Goal: Information Seeking & Learning: Check status

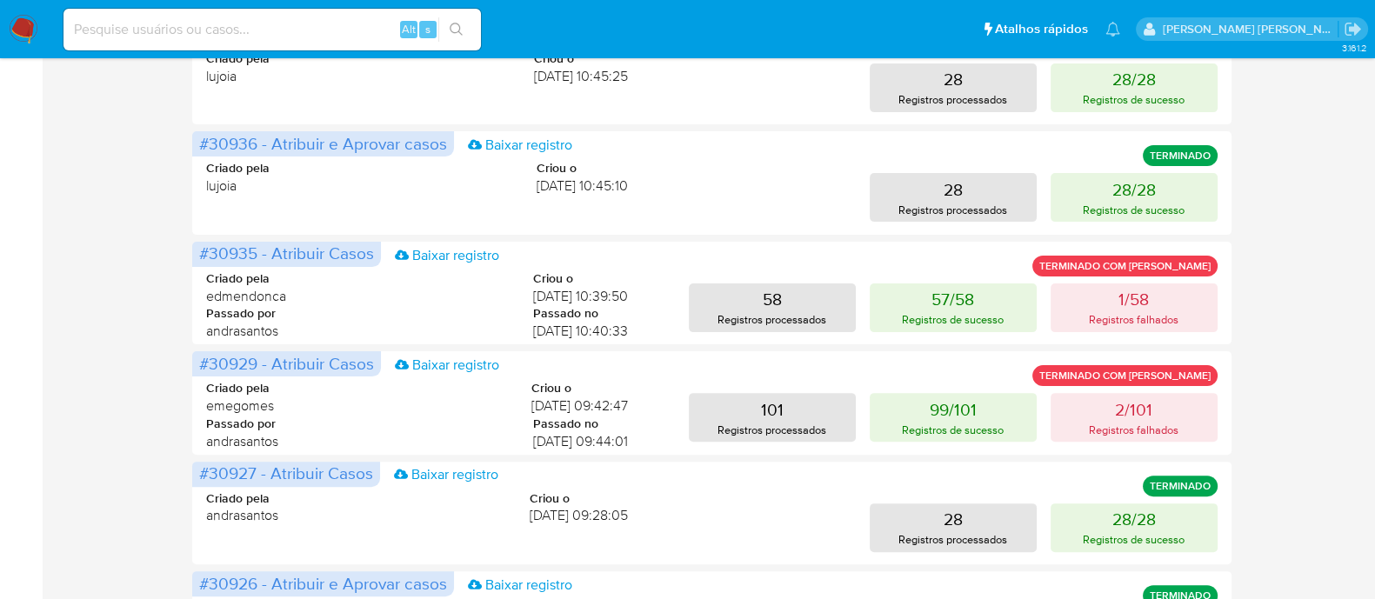
scroll to position [652, 0]
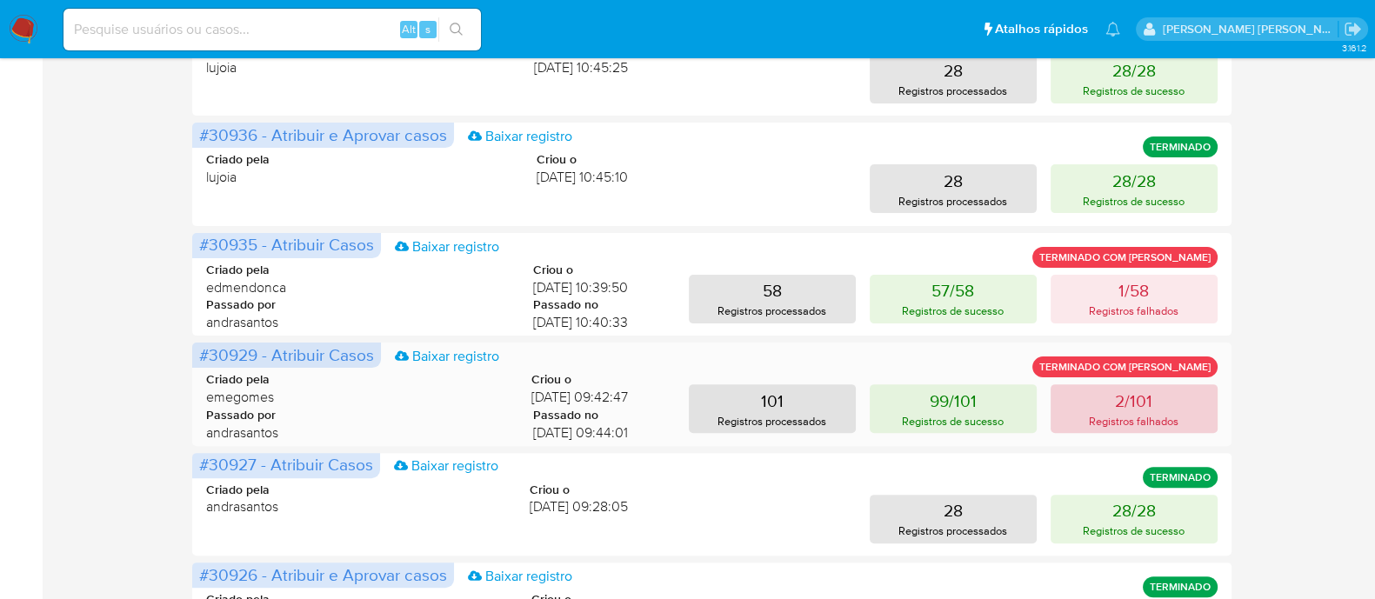
click at [1105, 410] on button "2/101 Registros falhados" at bounding box center [1133, 408] width 167 height 49
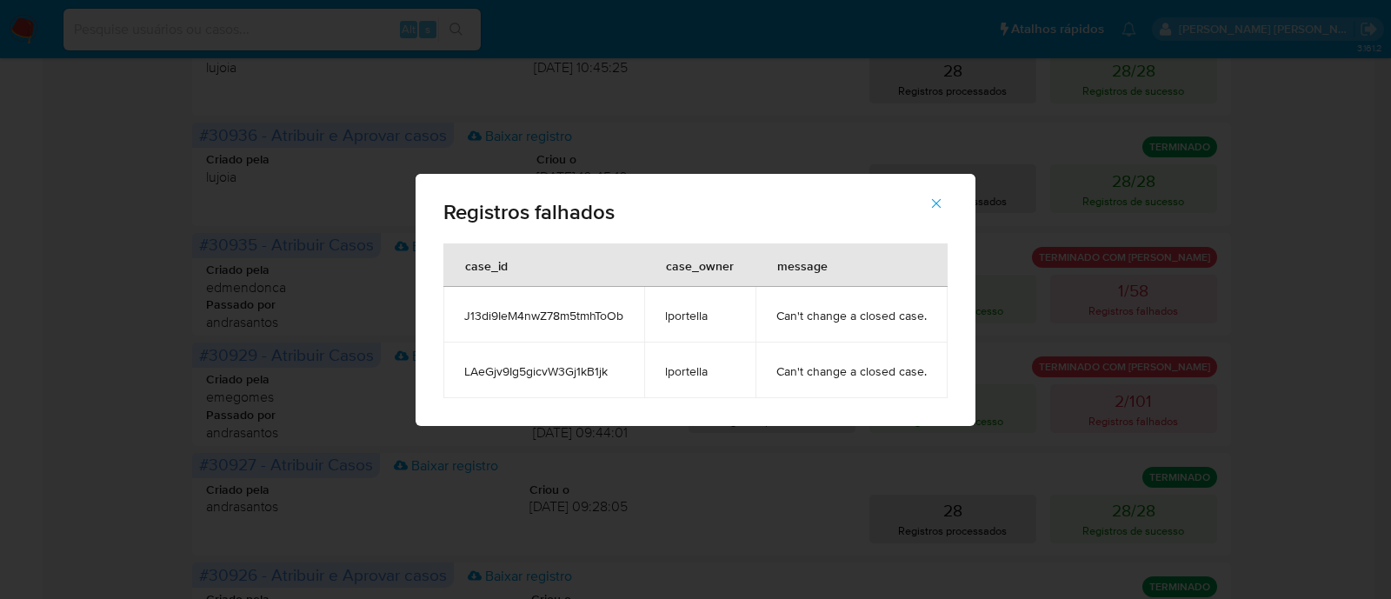
click at [935, 202] on icon "button" at bounding box center [937, 203] width 10 height 10
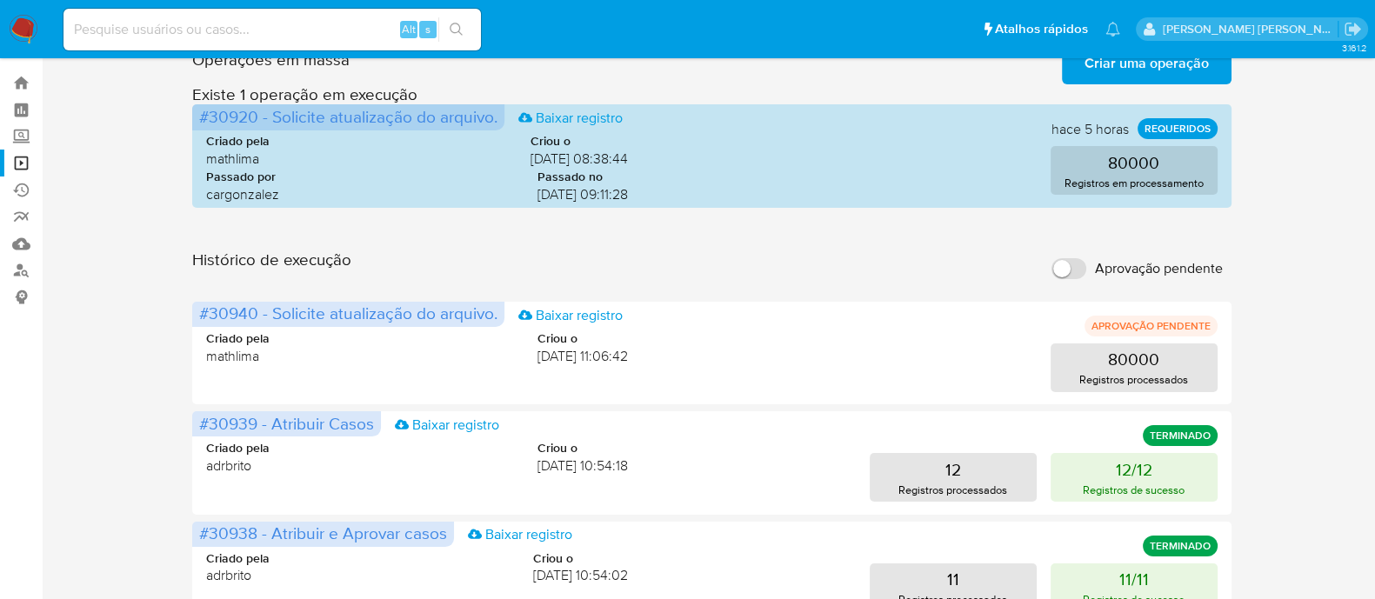
scroll to position [0, 0]
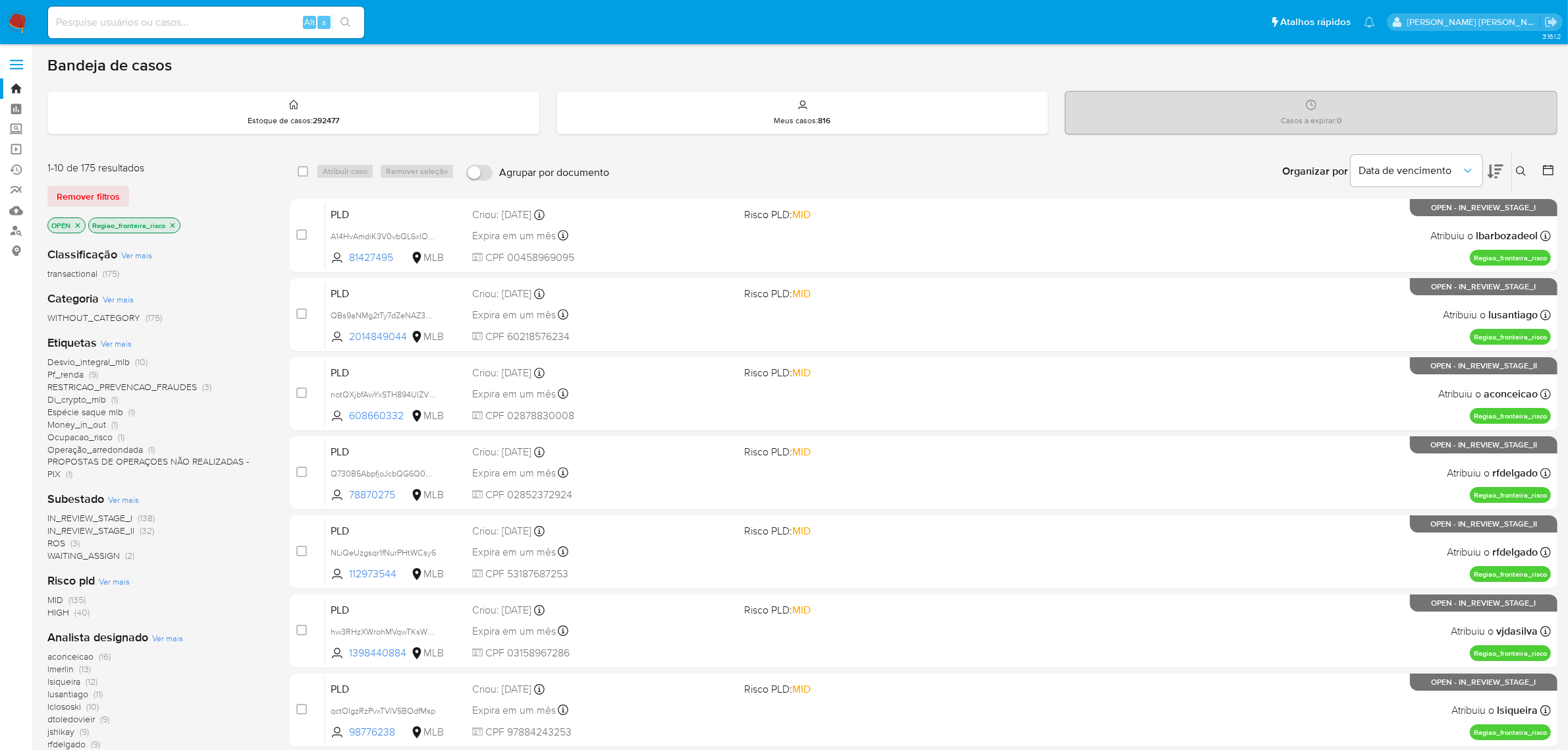
click at [133, 11] on div "Alt s" at bounding box center [205, 23] width 316 height 32
click at [129, 20] on input at bounding box center [205, 22] width 316 height 17
paste input "bIQOv3uzLECThjzLDtKyLxqL"
type input "bIQOv3uzLECThjzLDtKyLxqL"
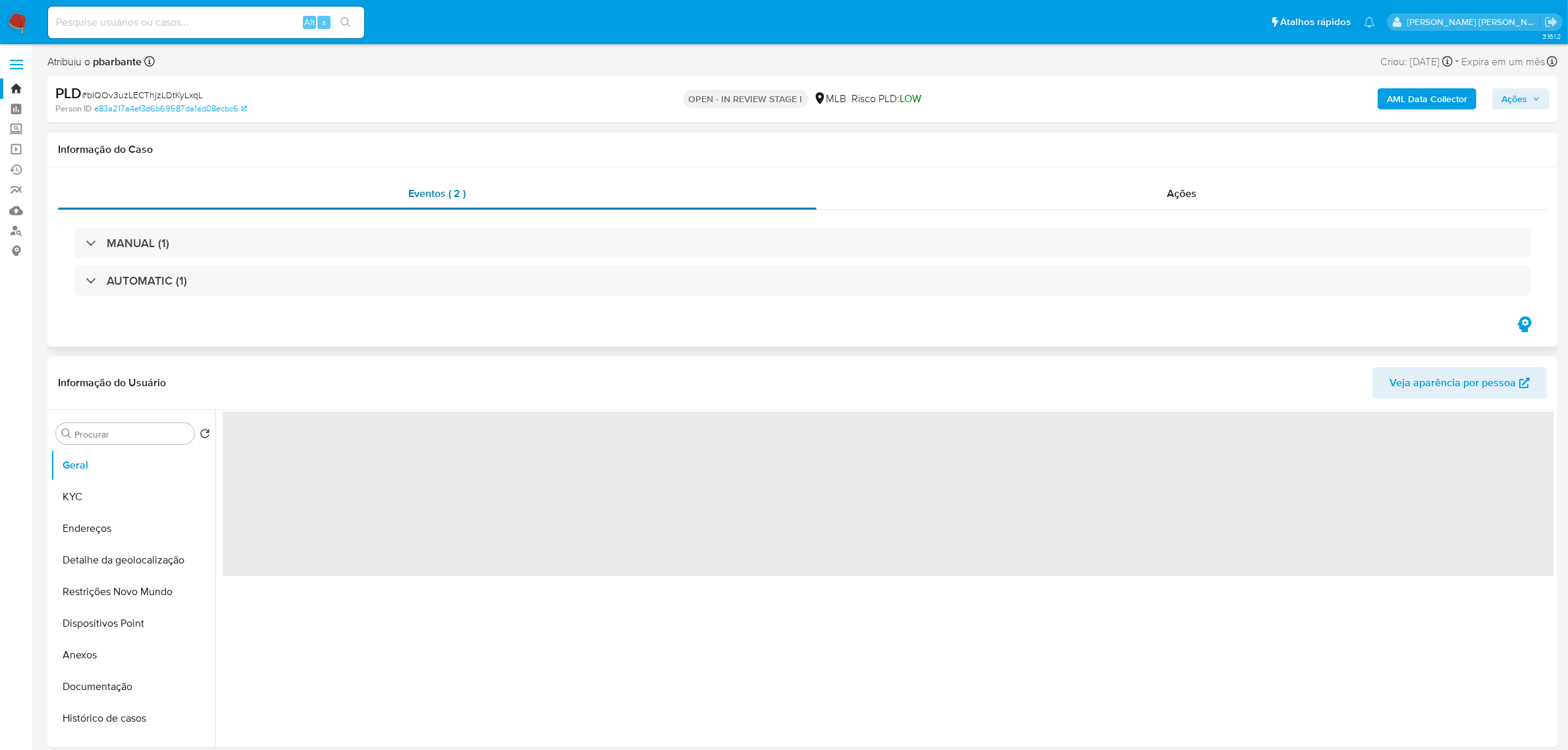
select select "10"
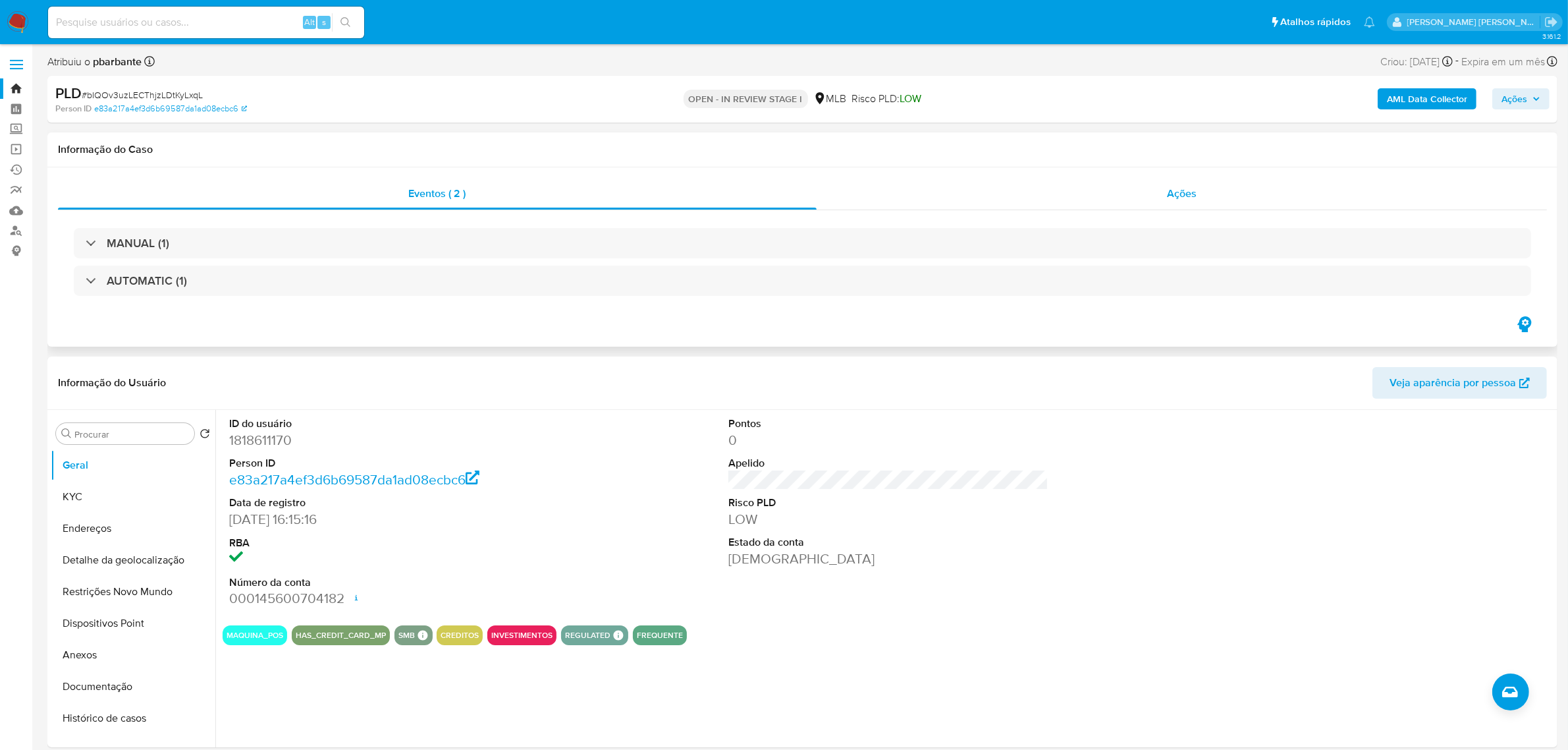
click at [1204, 192] on div "Ações" at bounding box center [1182, 194] width 731 height 32
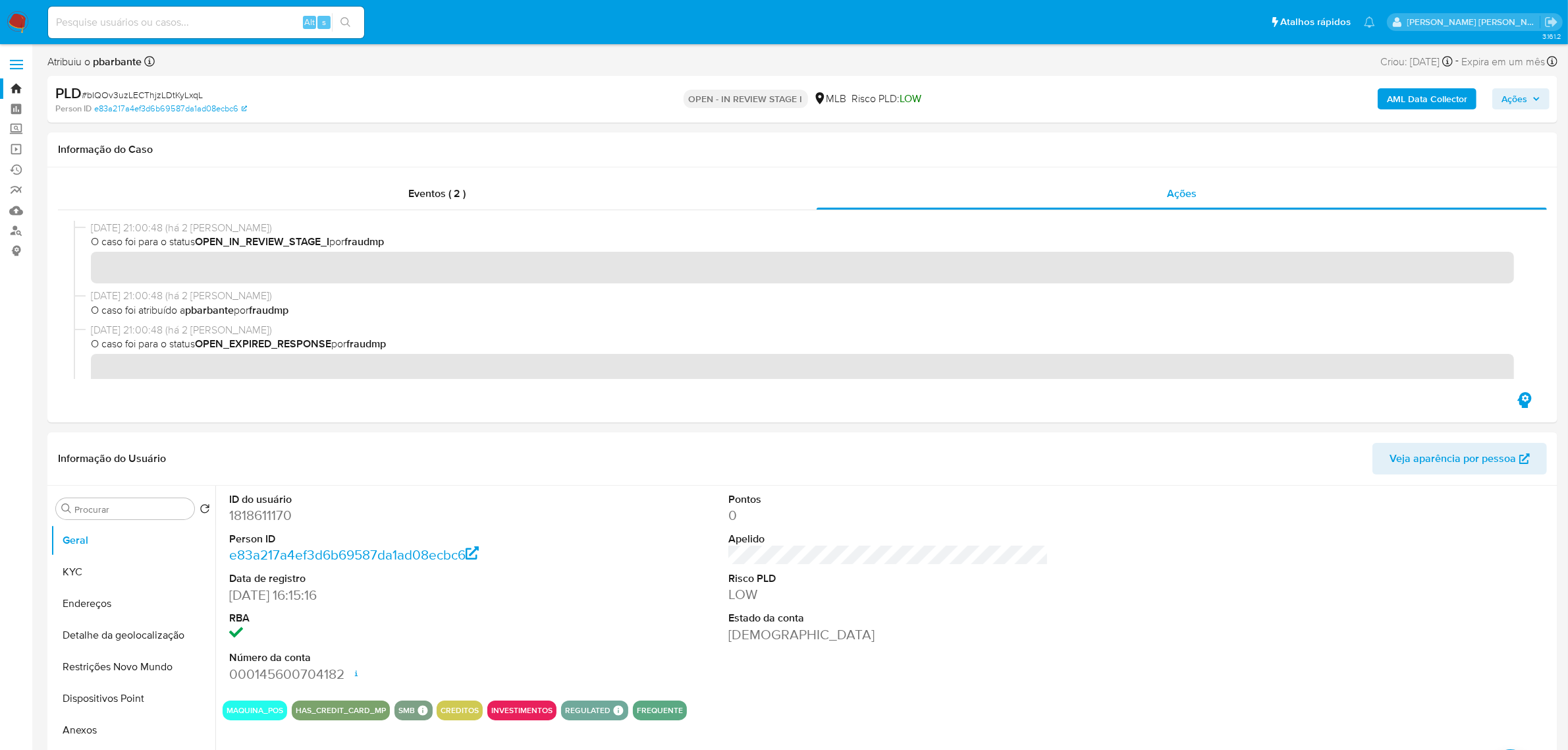
click at [176, 15] on input at bounding box center [205, 22] width 316 height 17
paste input "XSGNd2ul70pEMexKpiRmx2M8"
type input "XSGNd2ul70pEMexKpiRmx2M8"
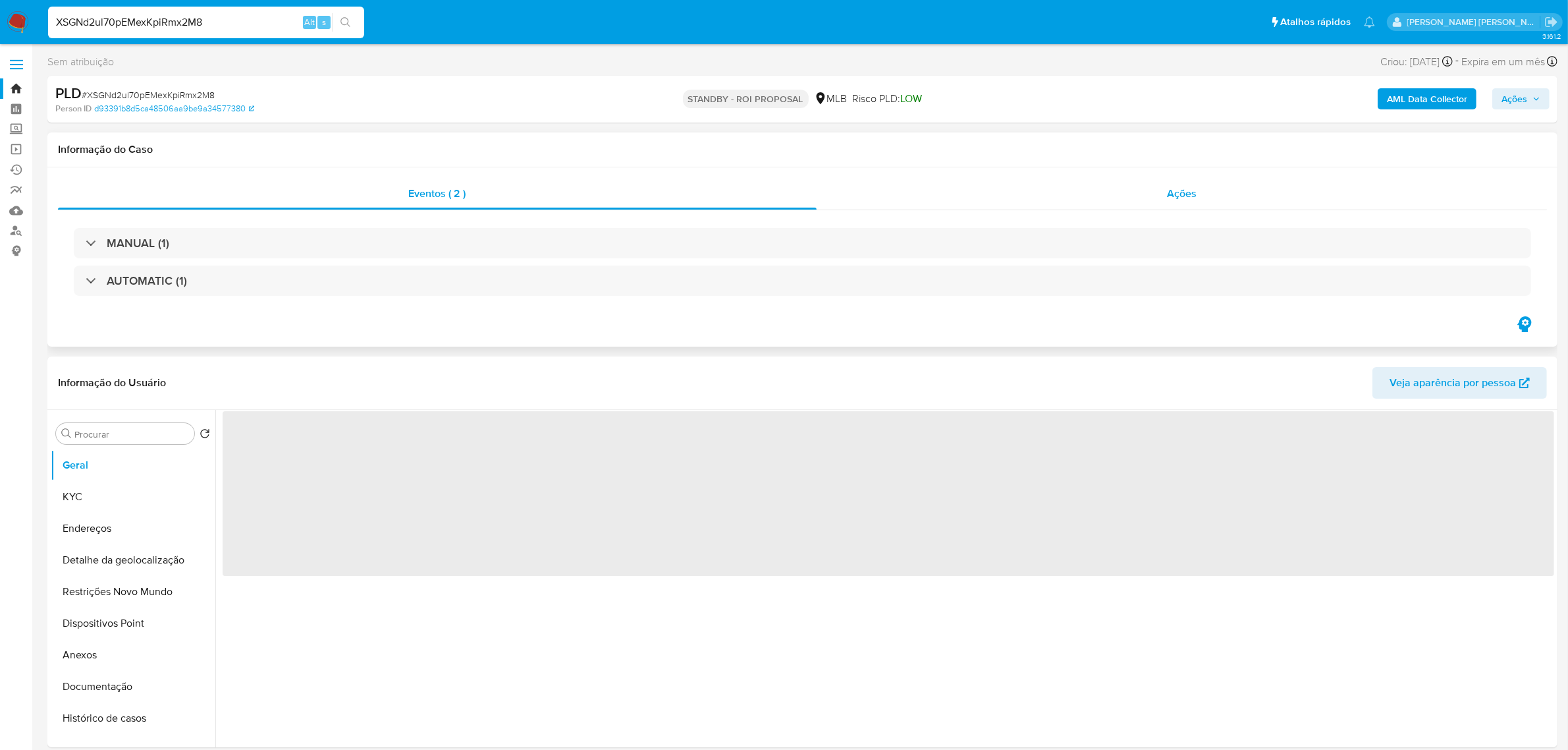
select select "10"
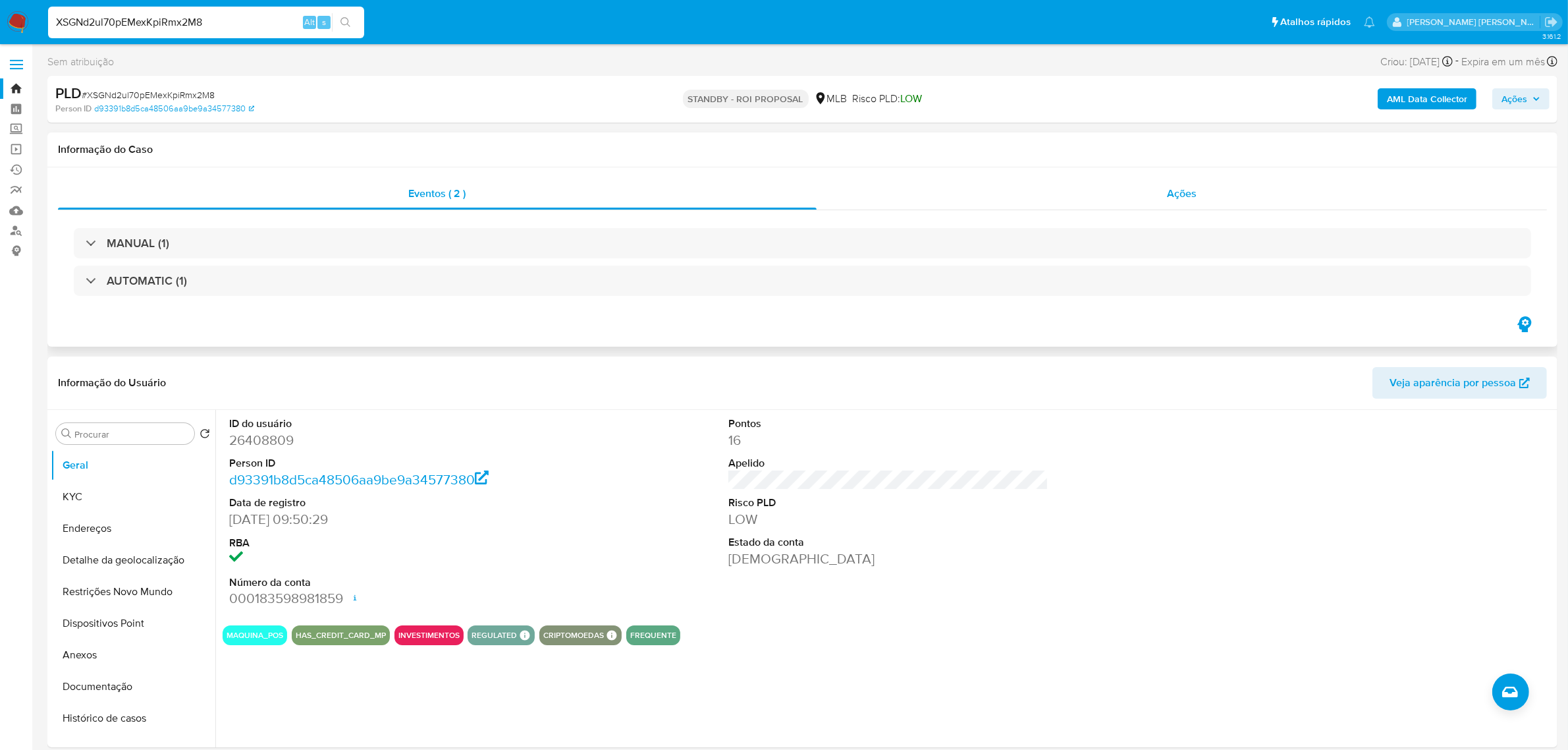
click at [1195, 192] on span "Ações" at bounding box center [1182, 193] width 30 height 15
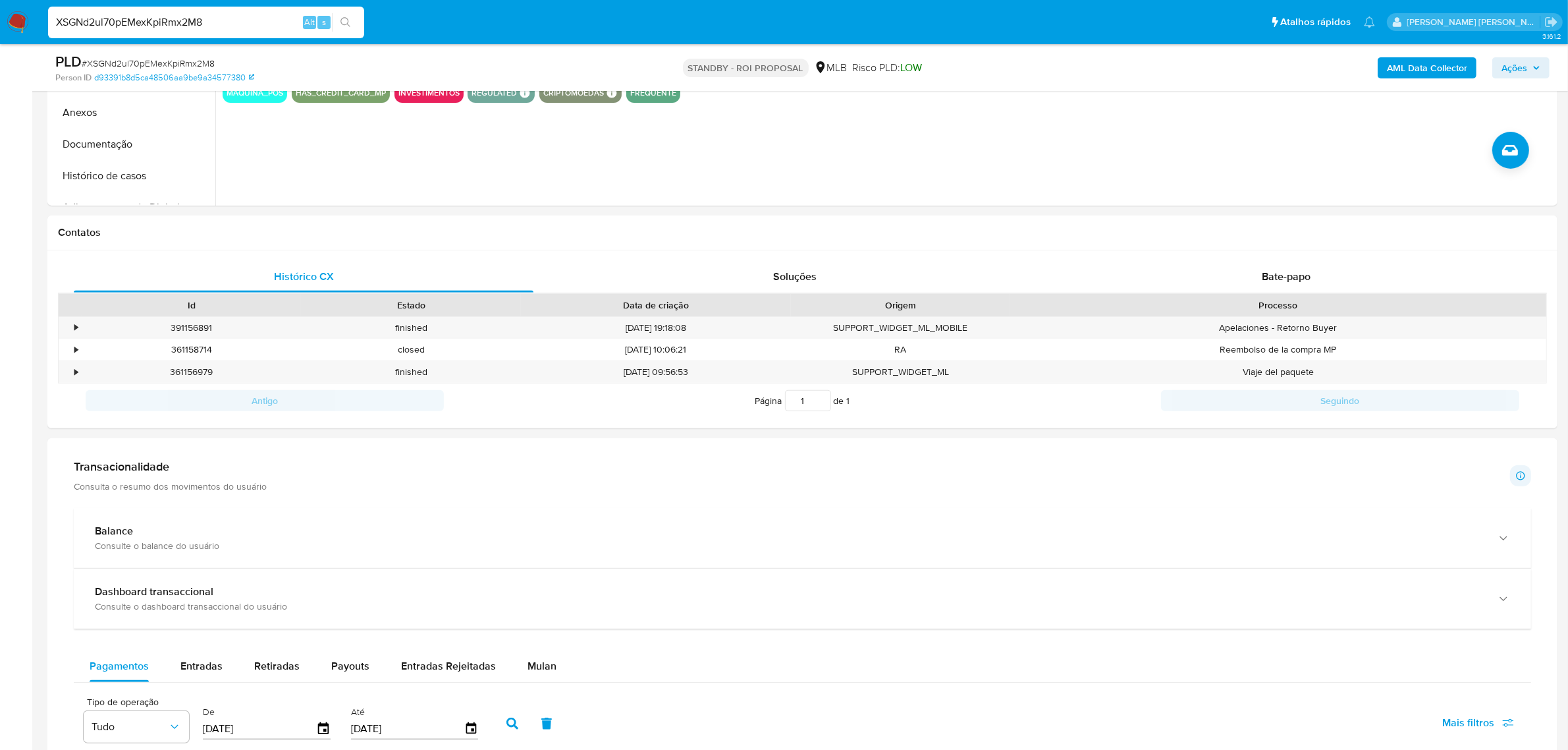
scroll to position [577, 0]
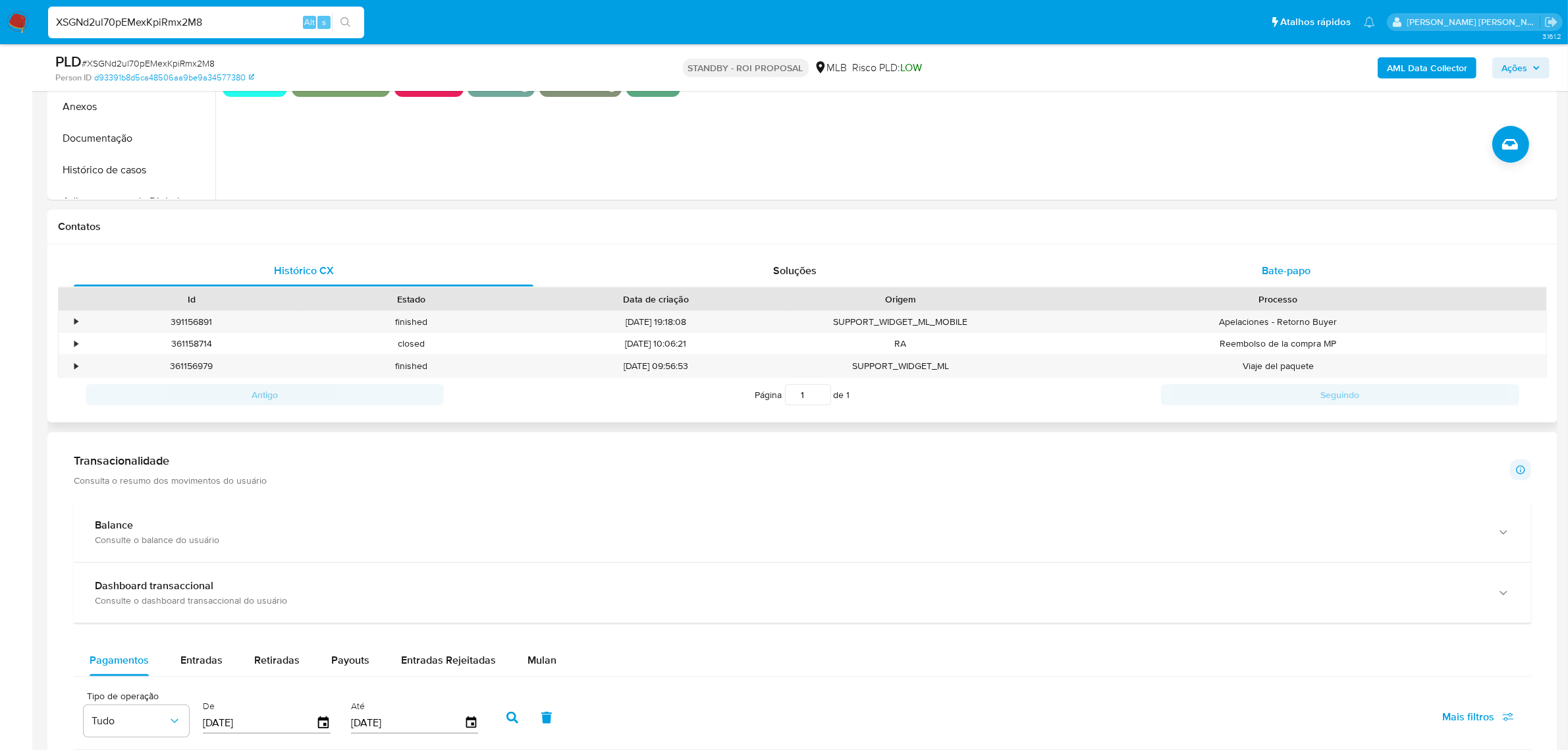
click at [1269, 275] on span "Bate-papo" at bounding box center [1286, 270] width 48 height 15
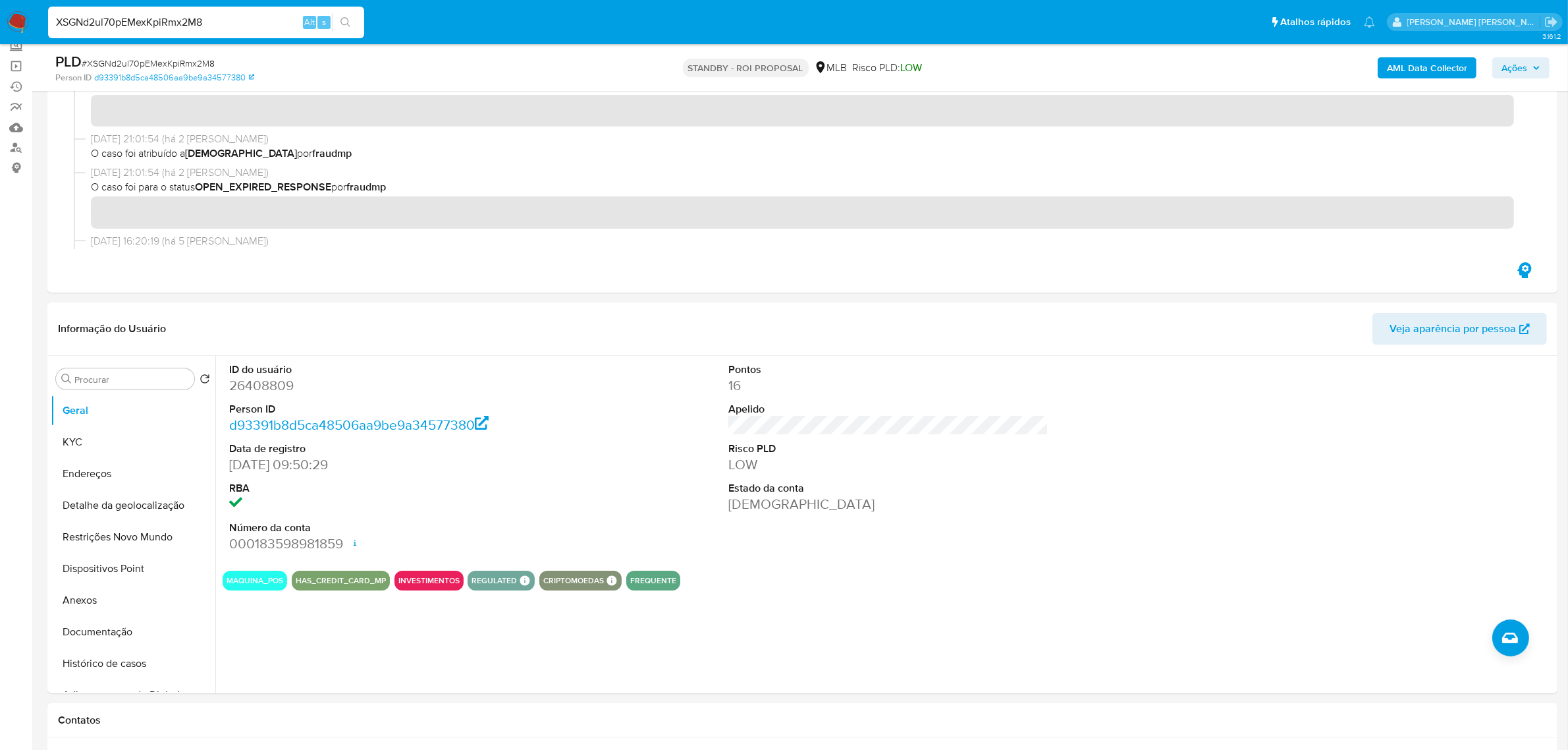
scroll to position [83, 0]
click at [149, 14] on input "XSGNd2ul70pEMexKpiRmx2M8" at bounding box center [205, 22] width 316 height 17
paste input "yy37b5tSjV9J8JCBTa4nzIhv"
type input "yy37b5tSjV9J8JCBTa4nzIhv"
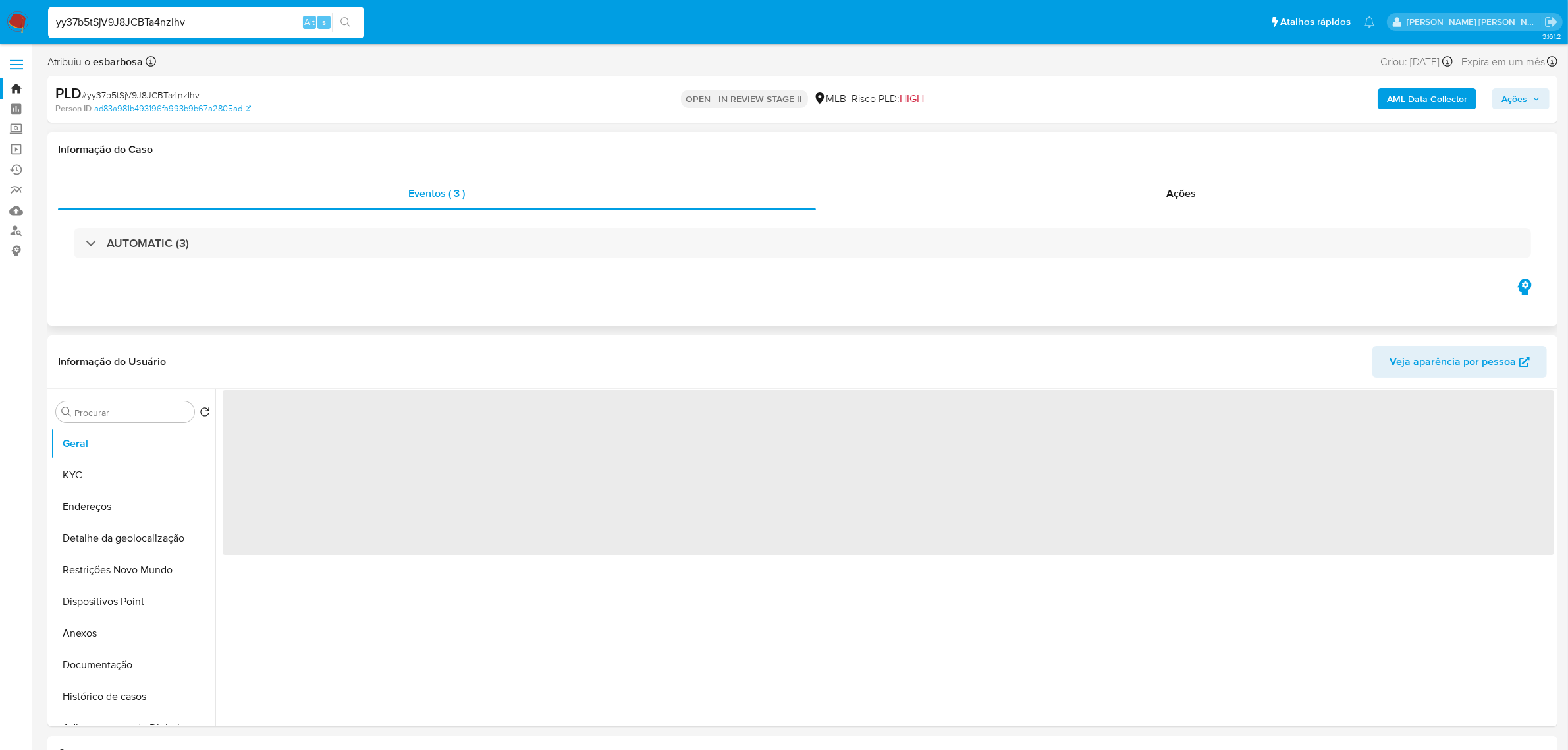
select select "10"
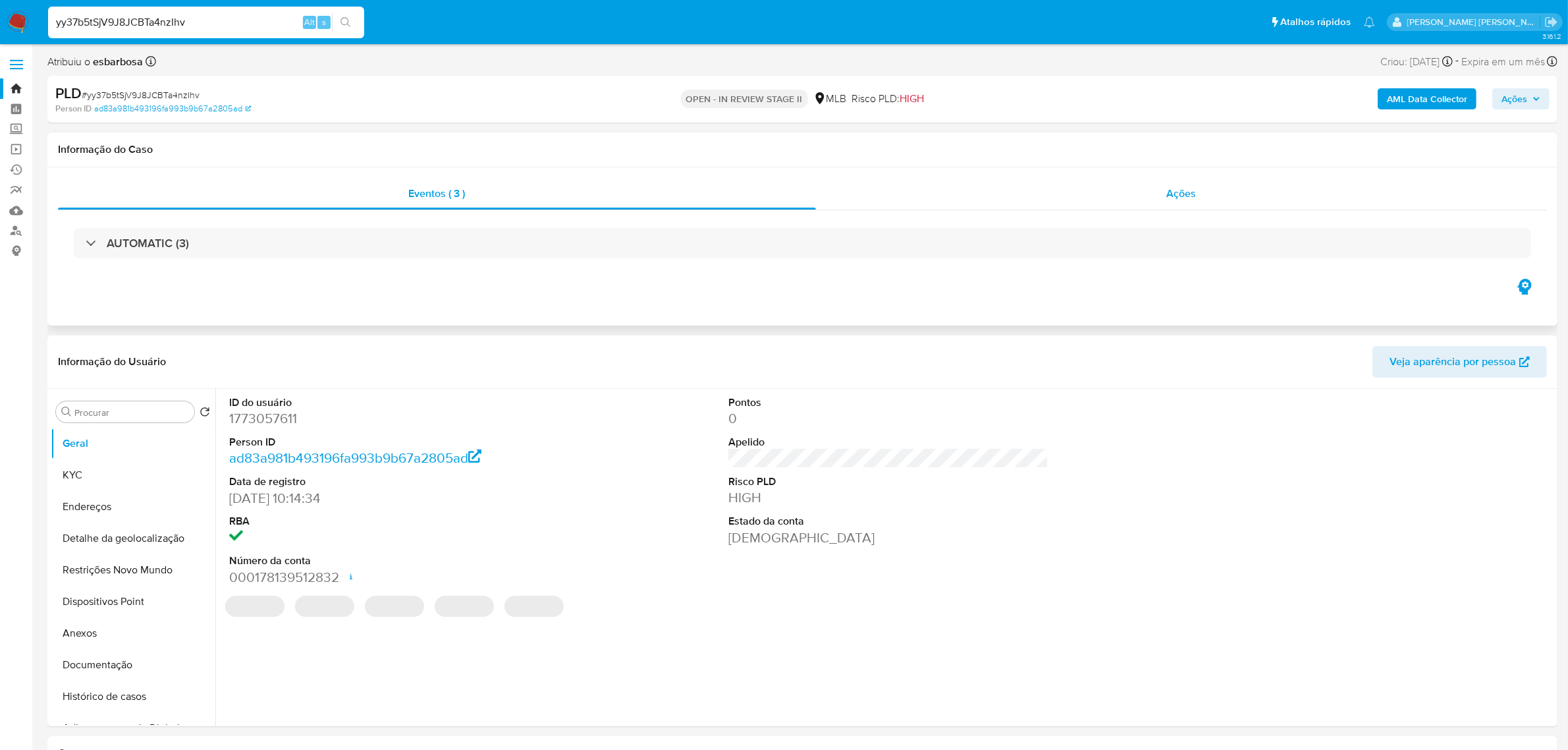
click at [1180, 192] on span "Ações" at bounding box center [1182, 193] width 30 height 15
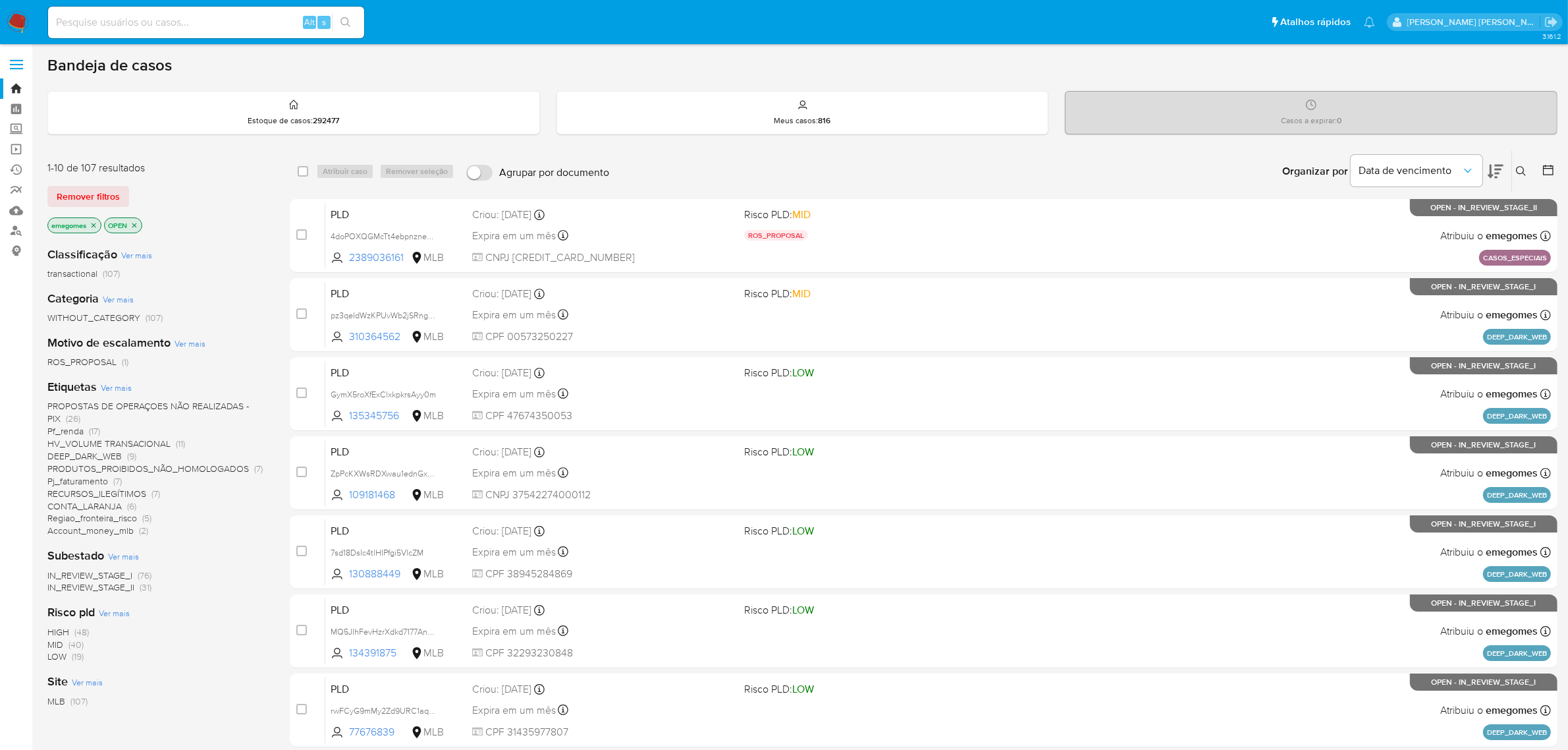
click at [198, 17] on input at bounding box center [205, 22] width 316 height 17
paste input "TRACLhHBRpjaZTI57gpBeWUX"
type input "TRACLhHBRpjaZTI57gpBeWUX"
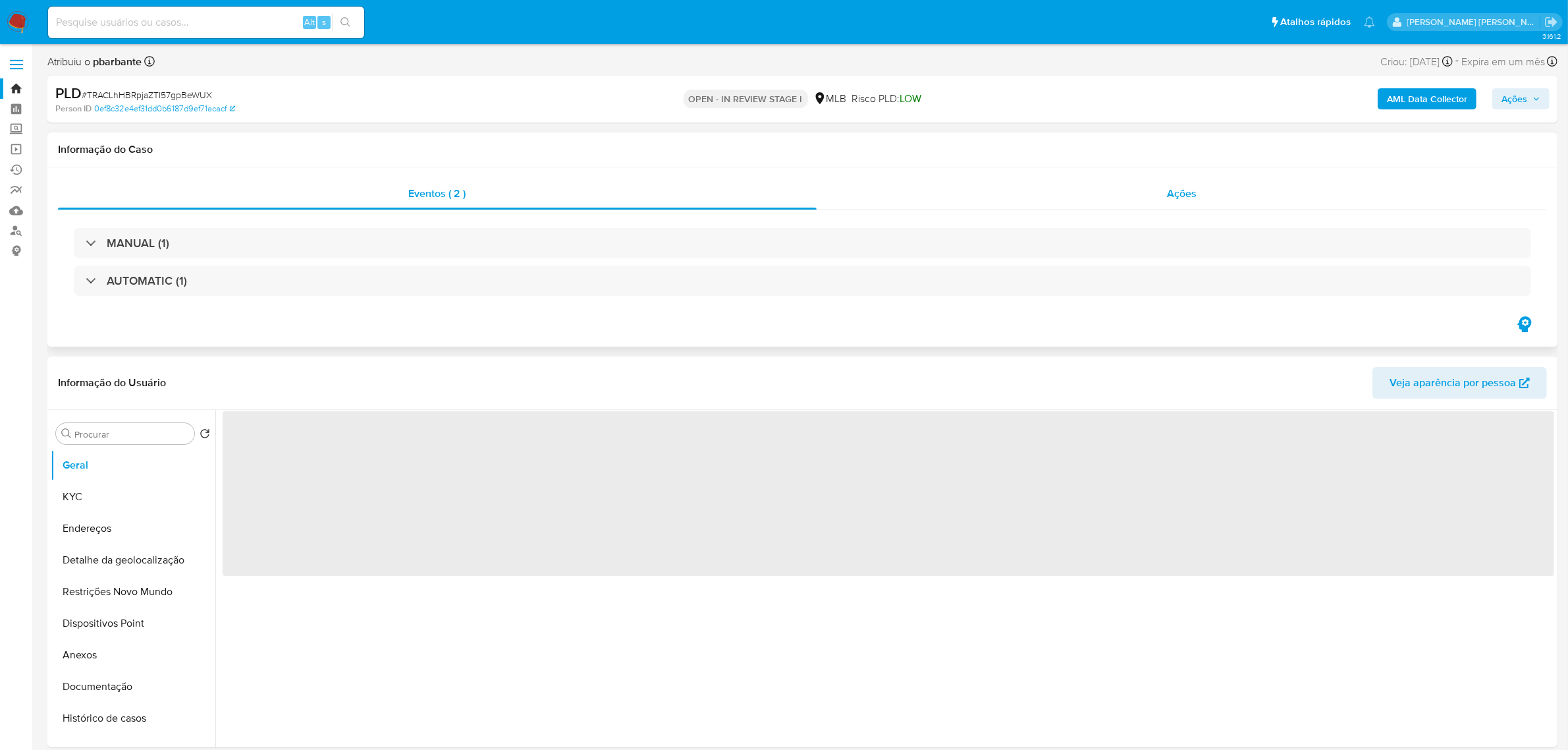
select select "10"
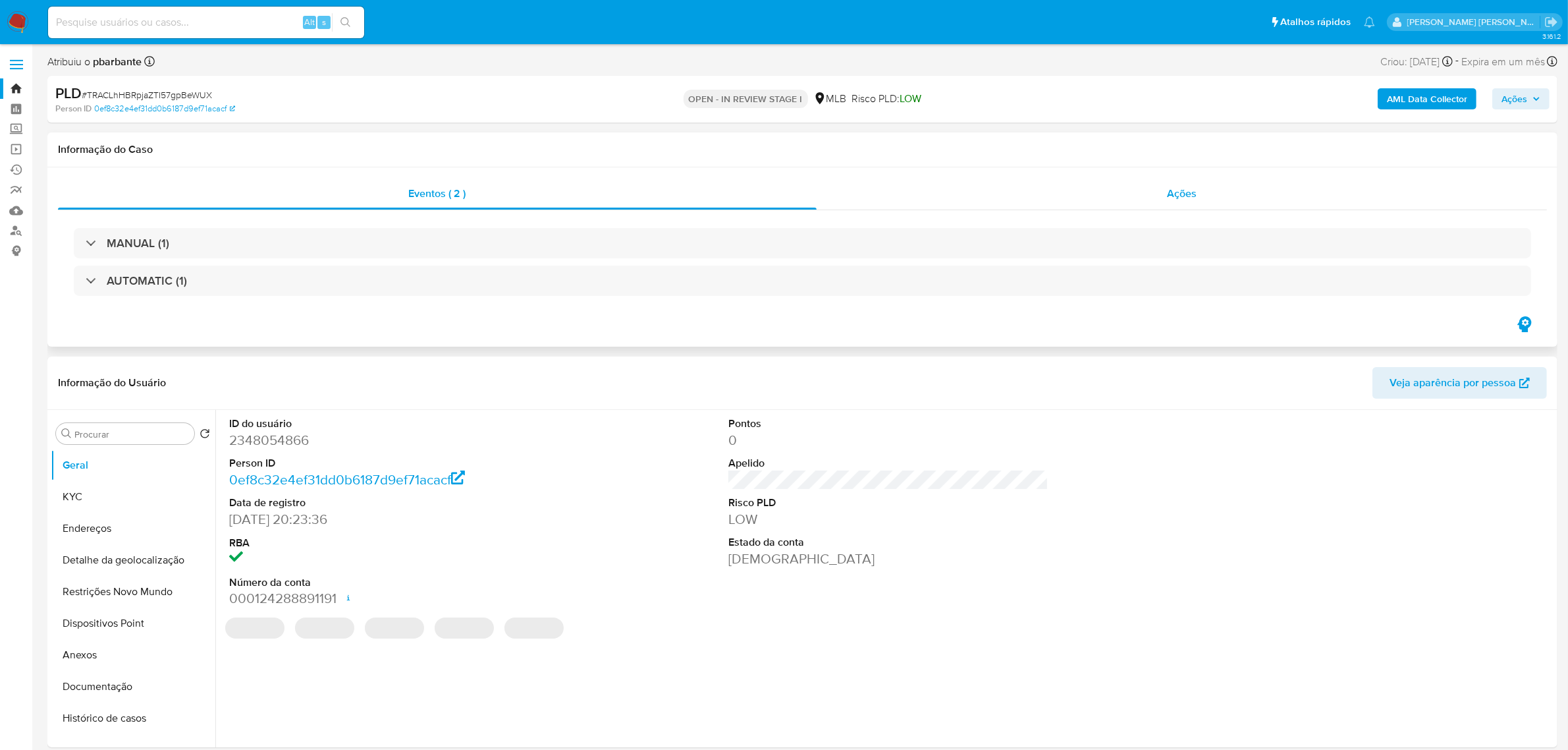
click at [1206, 192] on div "Ações" at bounding box center [1182, 194] width 731 height 32
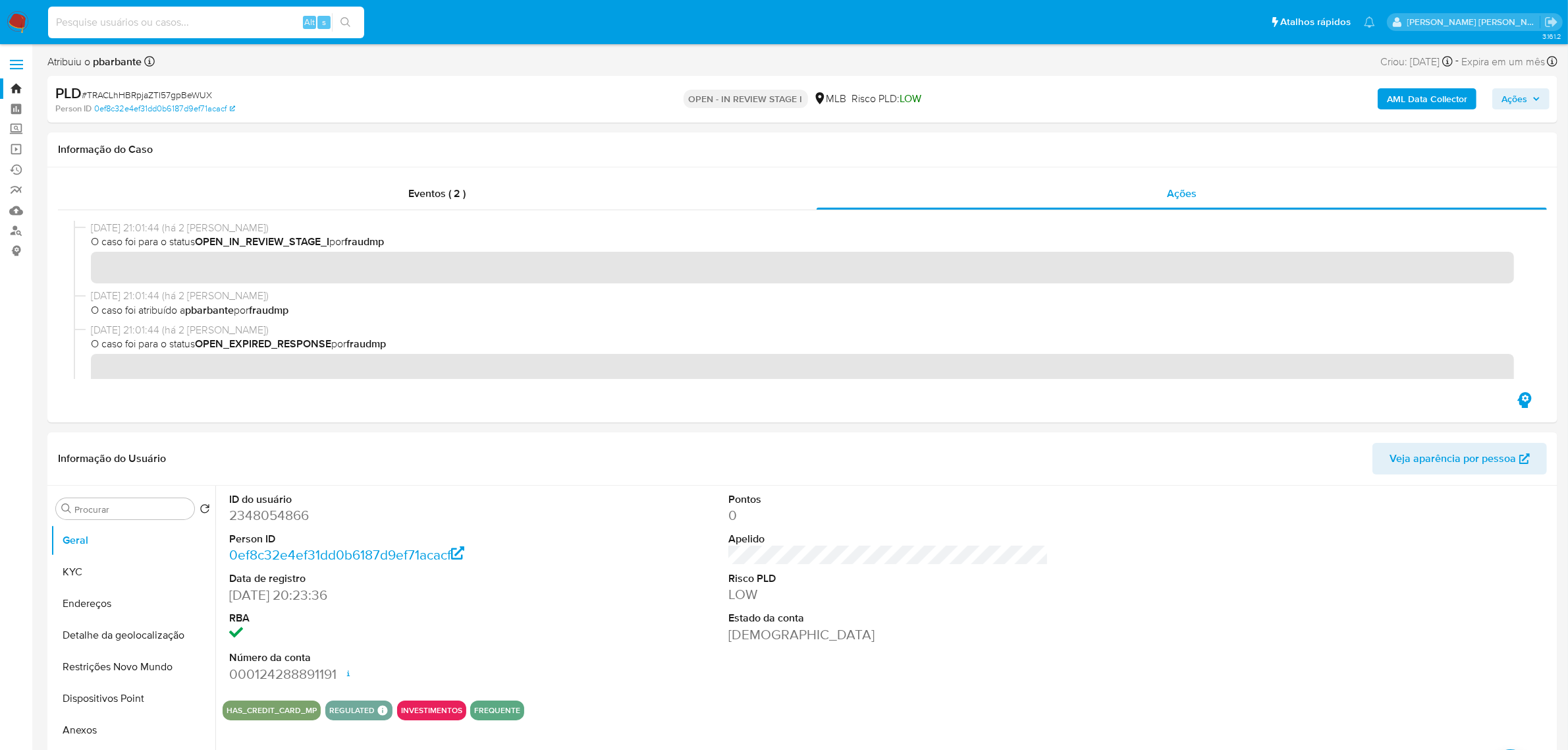
click at [162, 23] on input at bounding box center [205, 22] width 316 height 17
paste input "fLPvKhPG4VHNGF6vxrj1Svli"
type input "fLPvKhPG4VHNGF6vxrj1Svli"
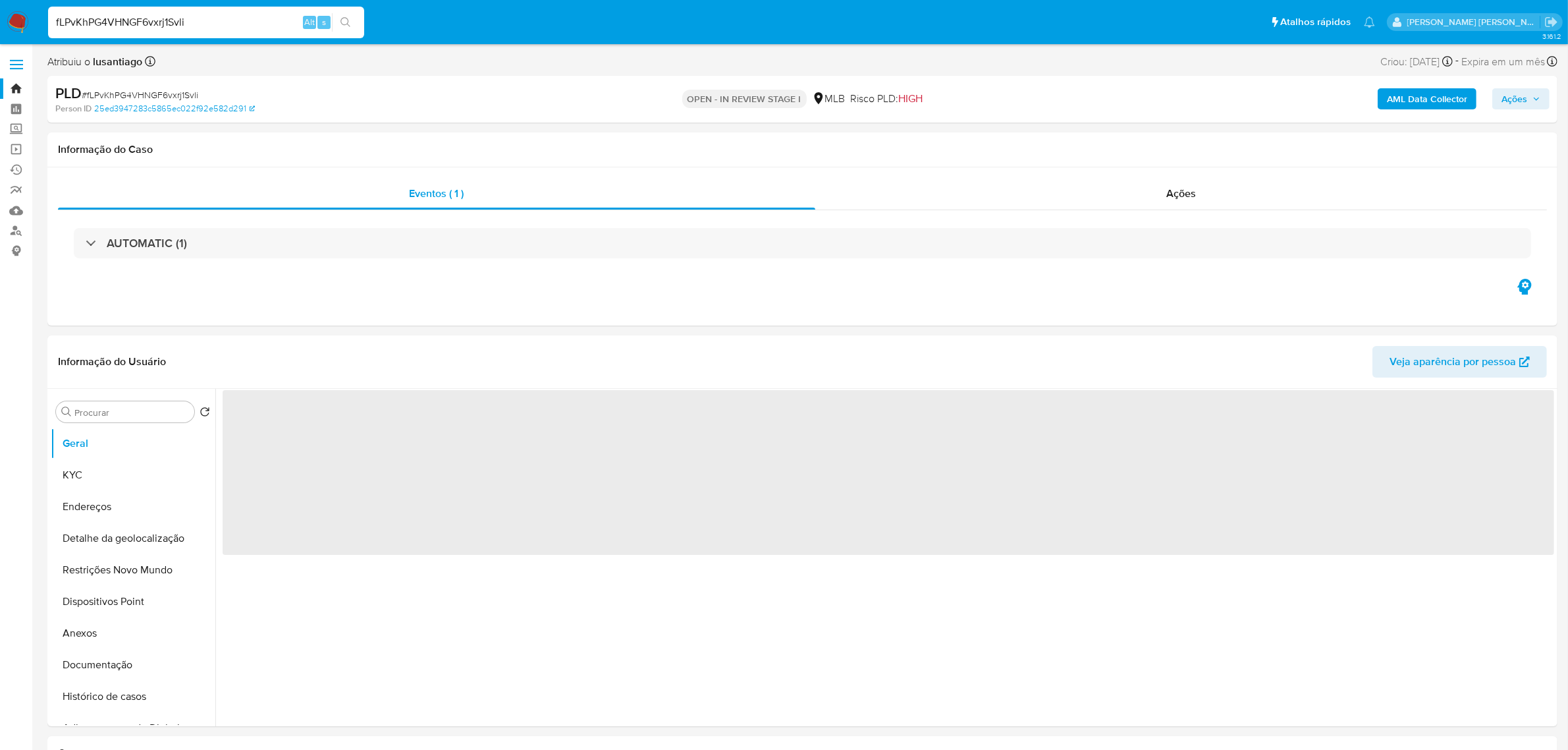
select select "10"
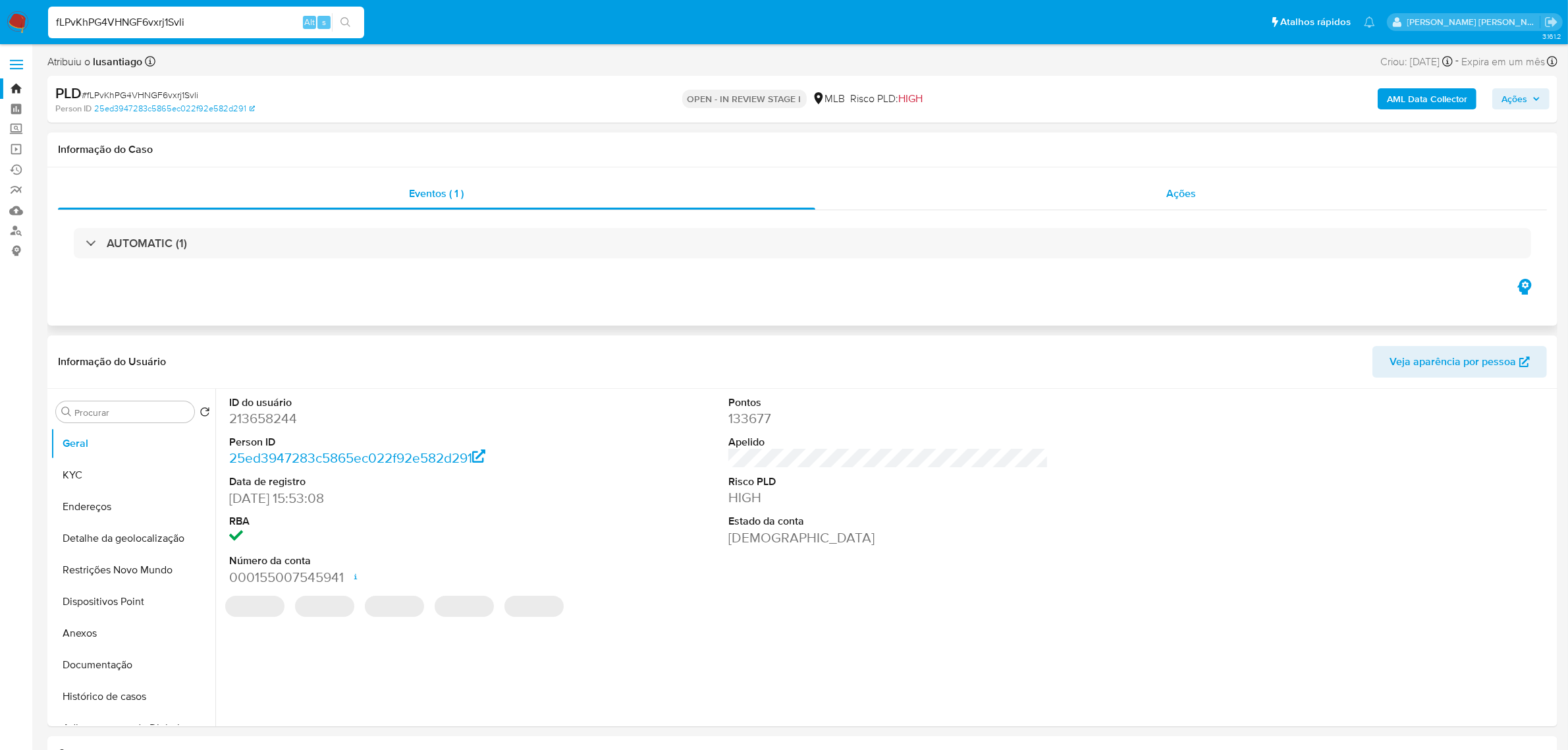
click at [1160, 195] on div "Ações" at bounding box center [1181, 194] width 732 height 32
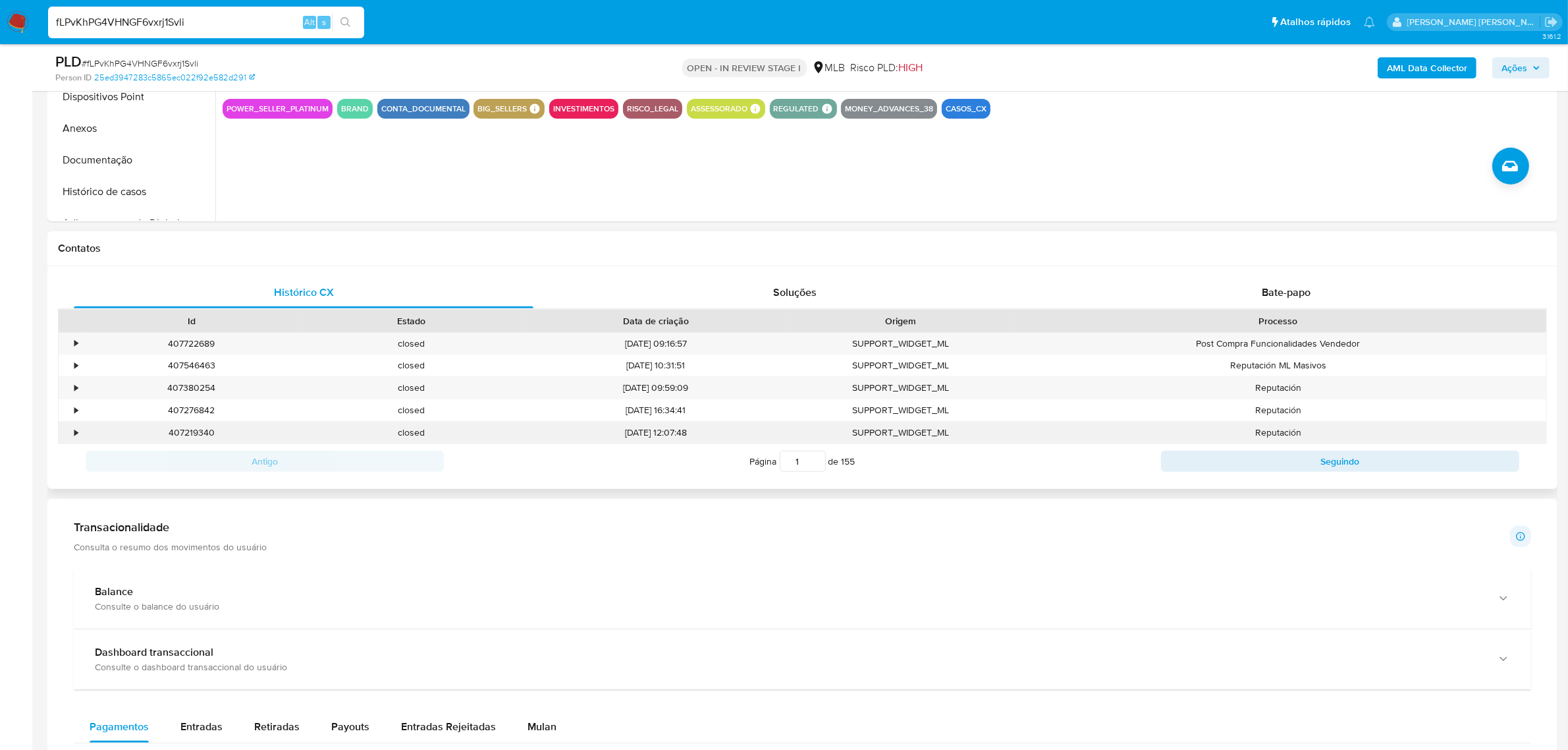
scroll to position [577, 0]
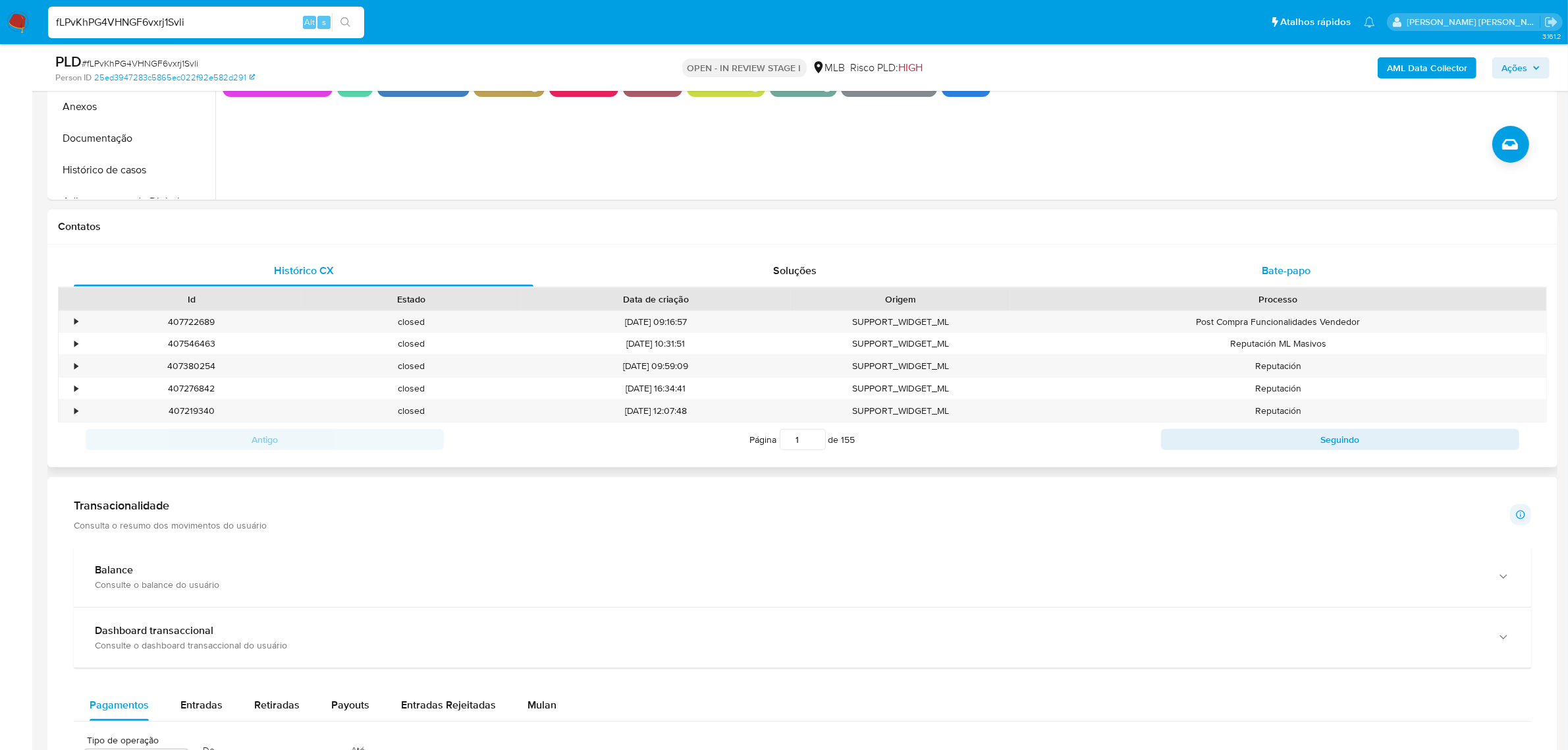
click at [1263, 271] on span "Bate-papo" at bounding box center [1286, 270] width 48 height 15
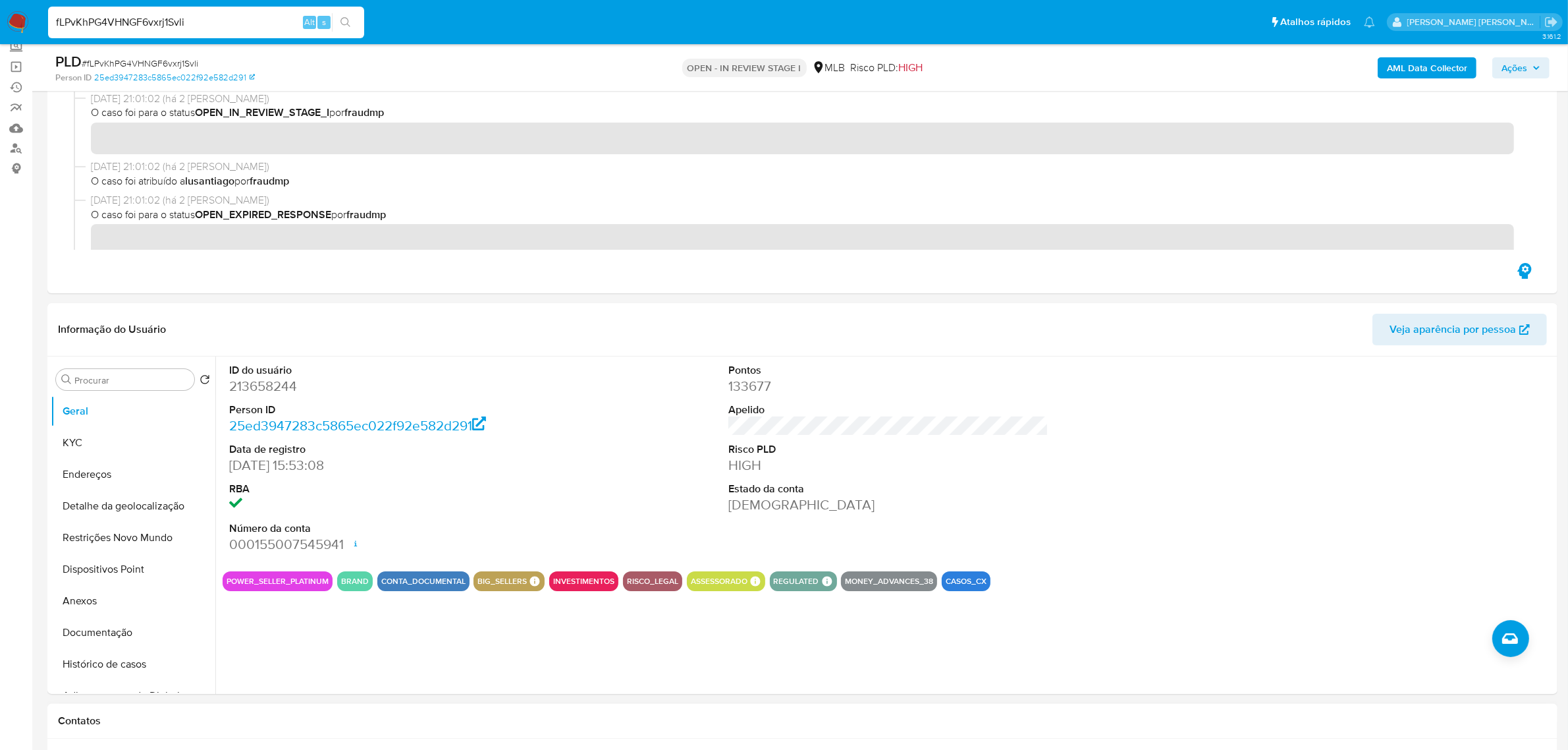
scroll to position [0, 0]
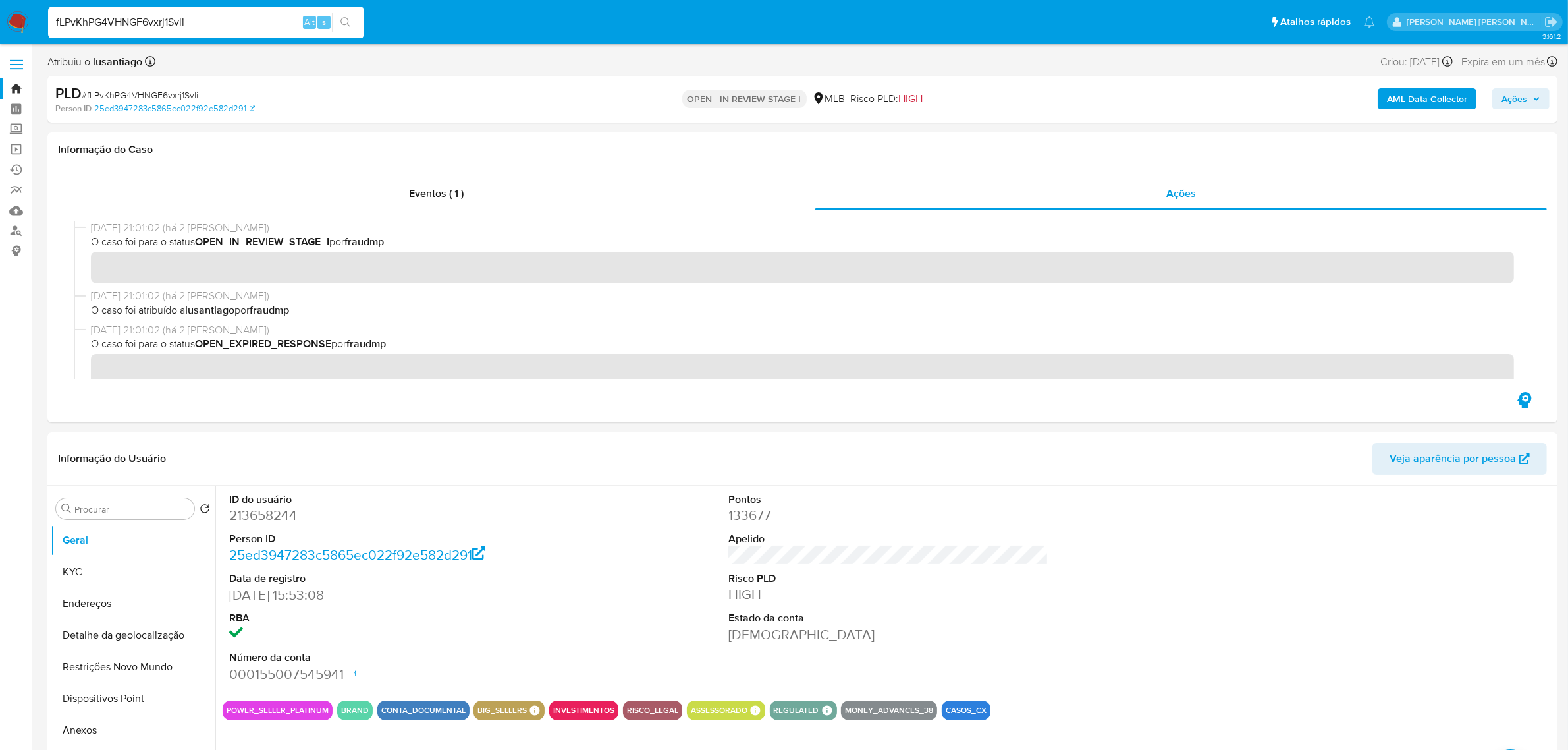
click at [260, 17] on input "fLPvKhPG4VHNGF6vxrj1Svli" at bounding box center [205, 22] width 316 height 17
paste input "00tDJHZXY55jMDbCWphcw9xe"
type input "00tDJHZXY55jMDbCWphcw9xe"
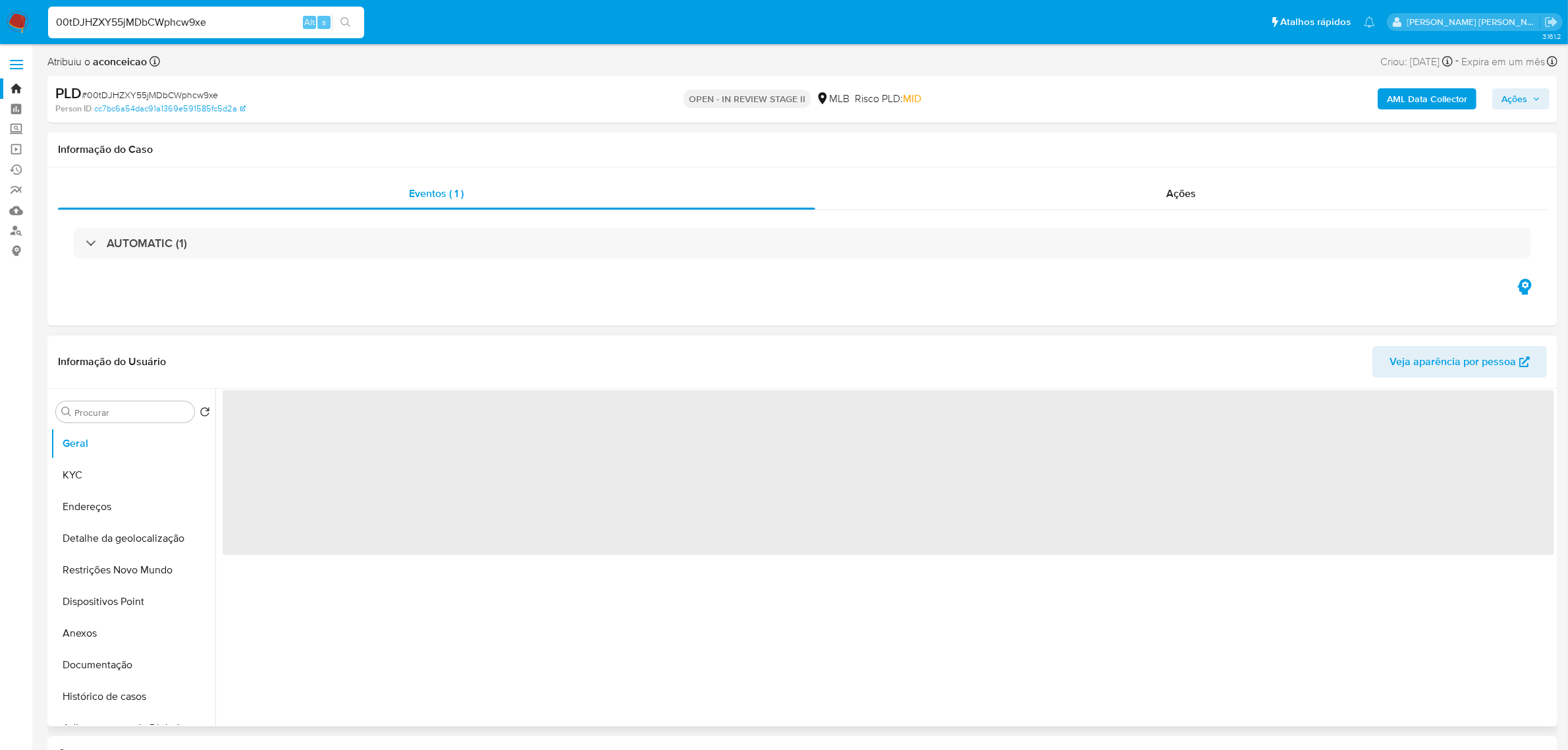
select select "10"
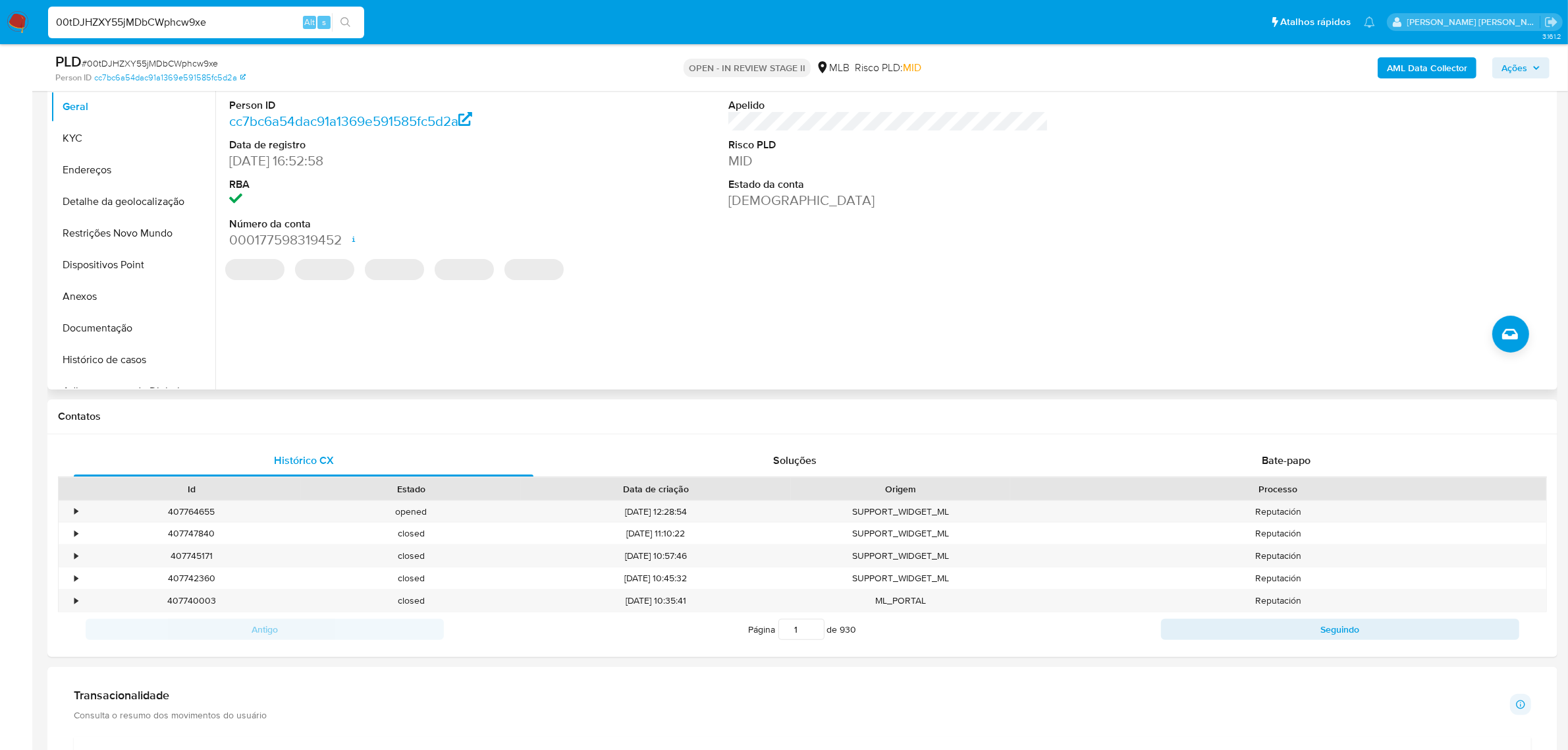
scroll to position [330, 0]
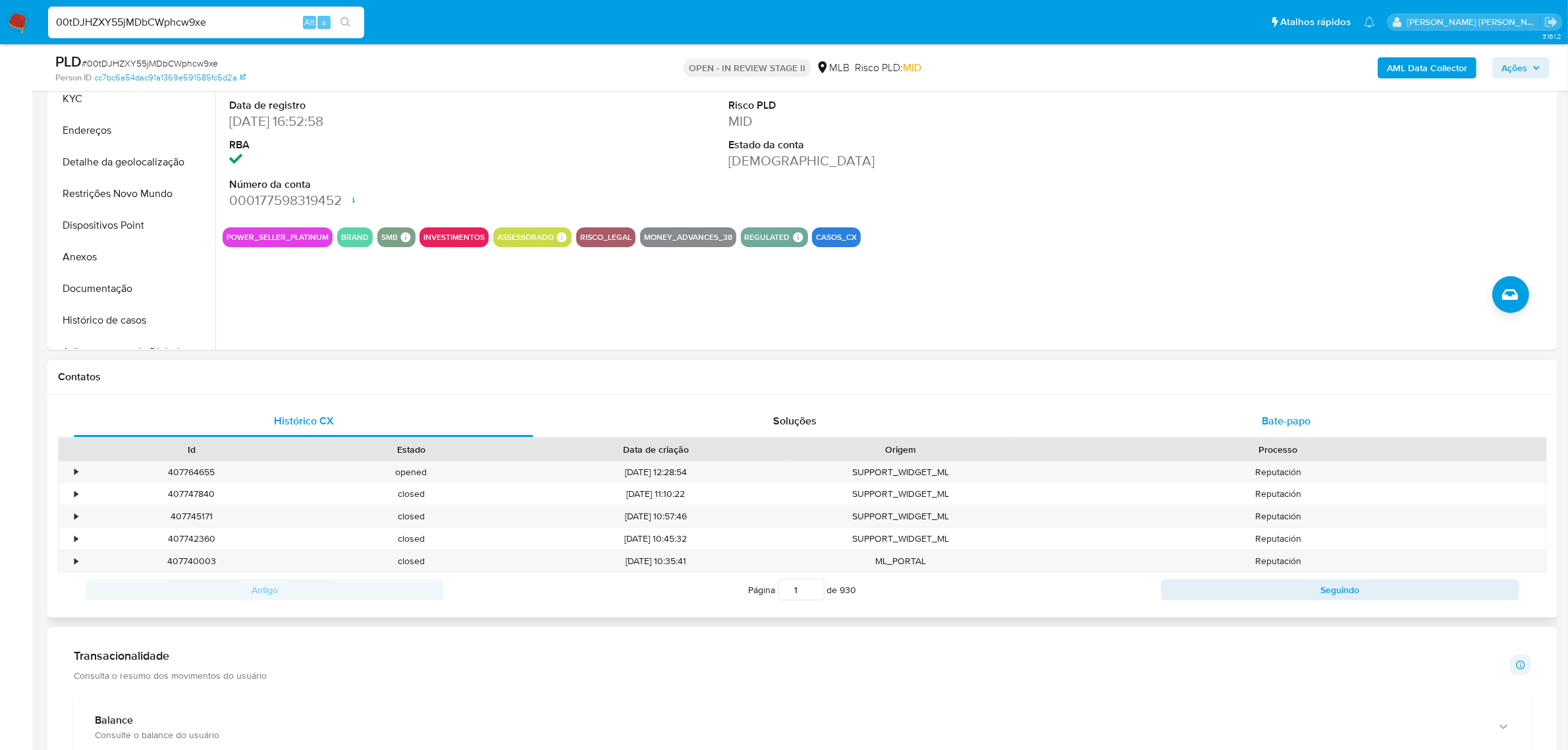
drag, startPoint x: 1272, startPoint y: 414, endPoint x: 1232, endPoint y: 406, distance: 40.8
click at [1272, 415] on span "Bate-papo" at bounding box center [1286, 420] width 48 height 15
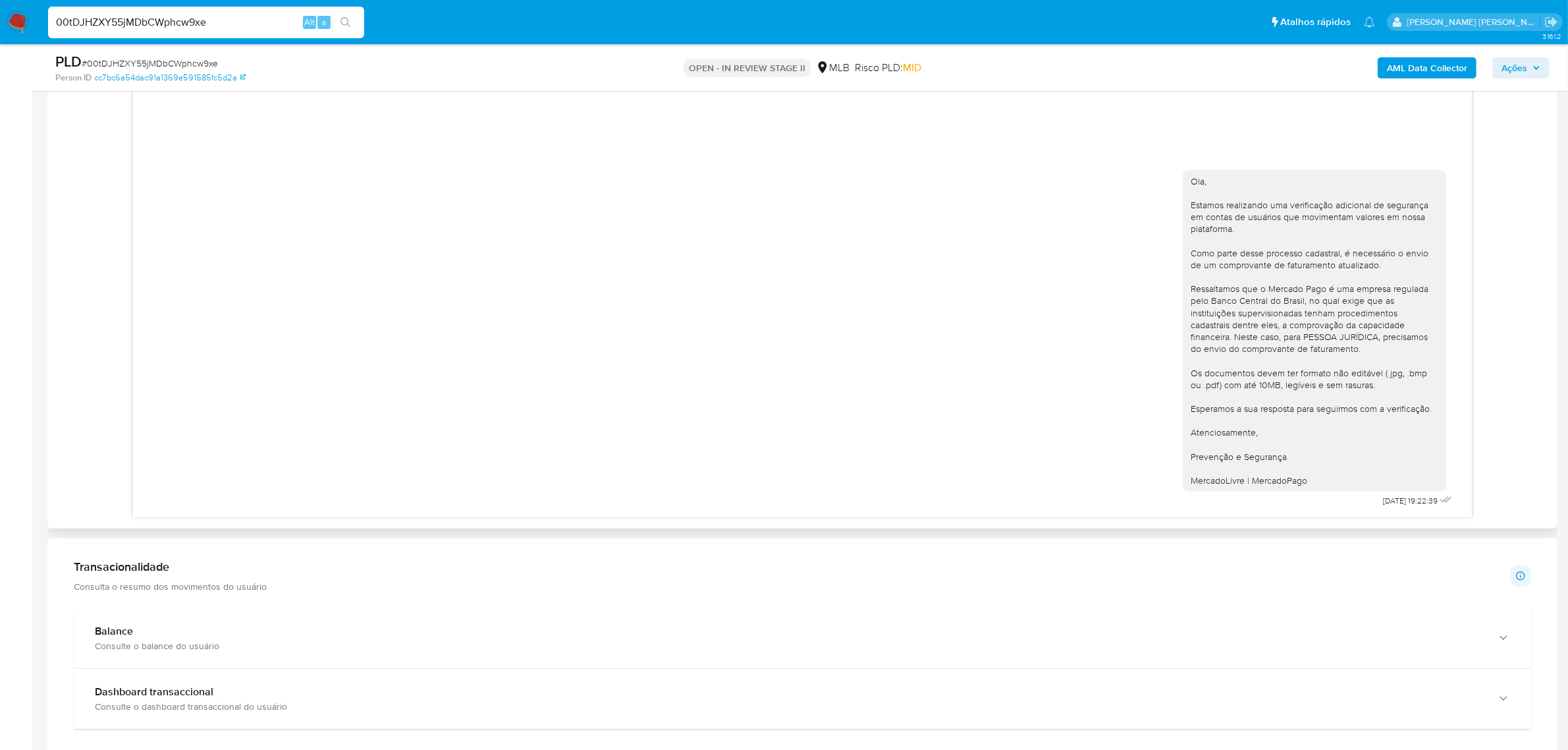
scroll to position [741, 0]
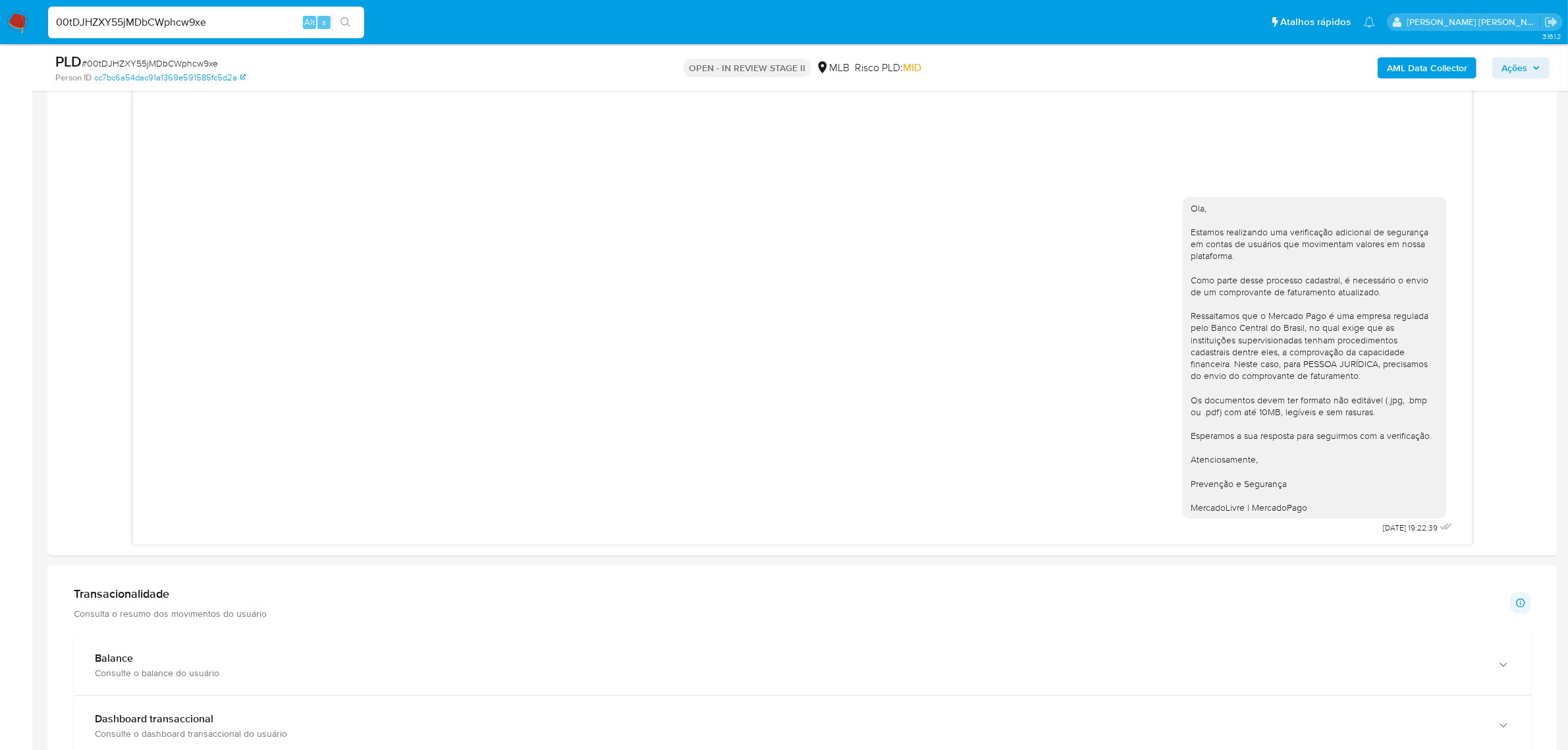
click at [221, 23] on input "00tDJHZXY55jMDbCWphcw9xe" at bounding box center [205, 22] width 316 height 17
paste input "yjqQLqiuztHPVloeZTmkCPQr"
type input "yjqQLqiuztHPVloeZTmkCPQr"
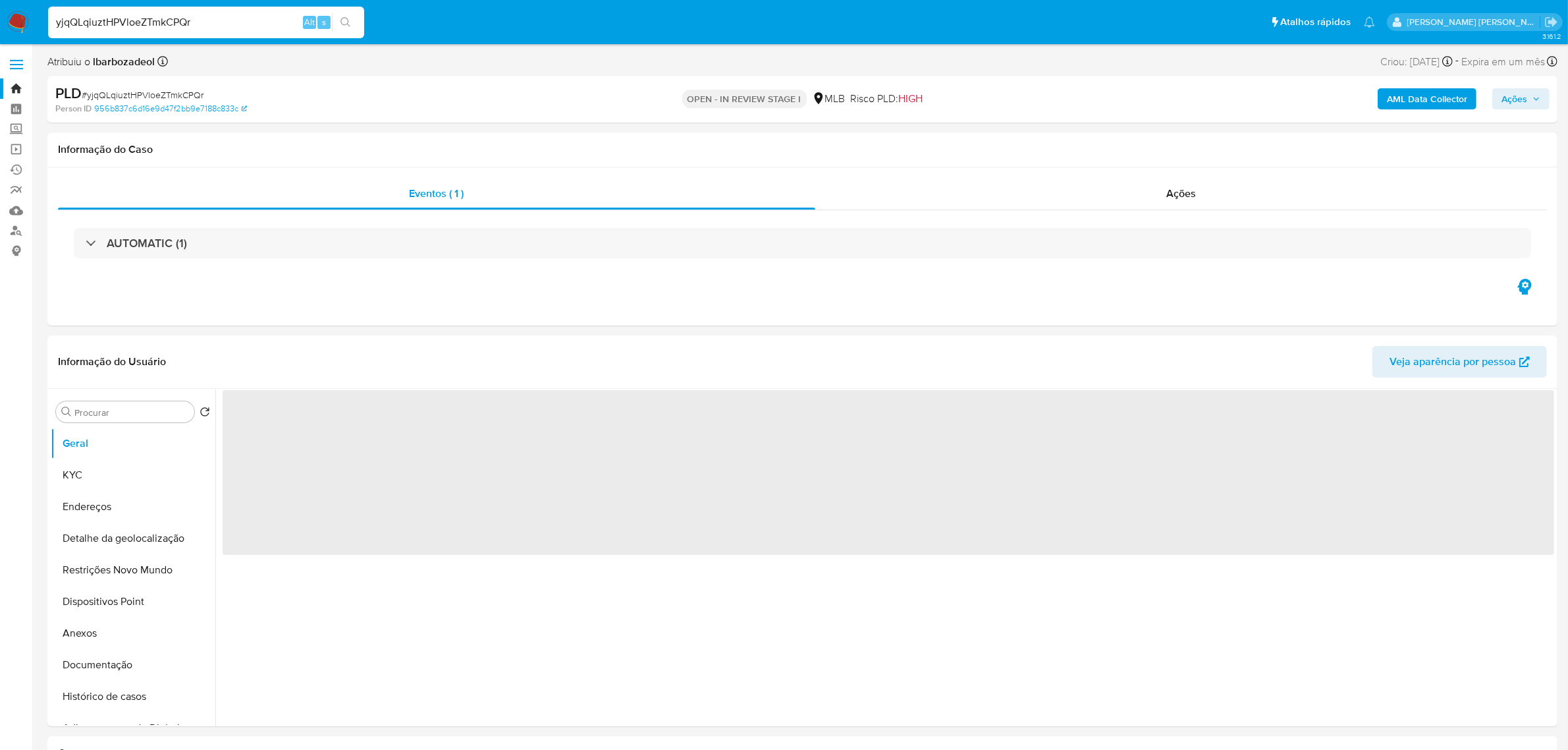
select select "10"
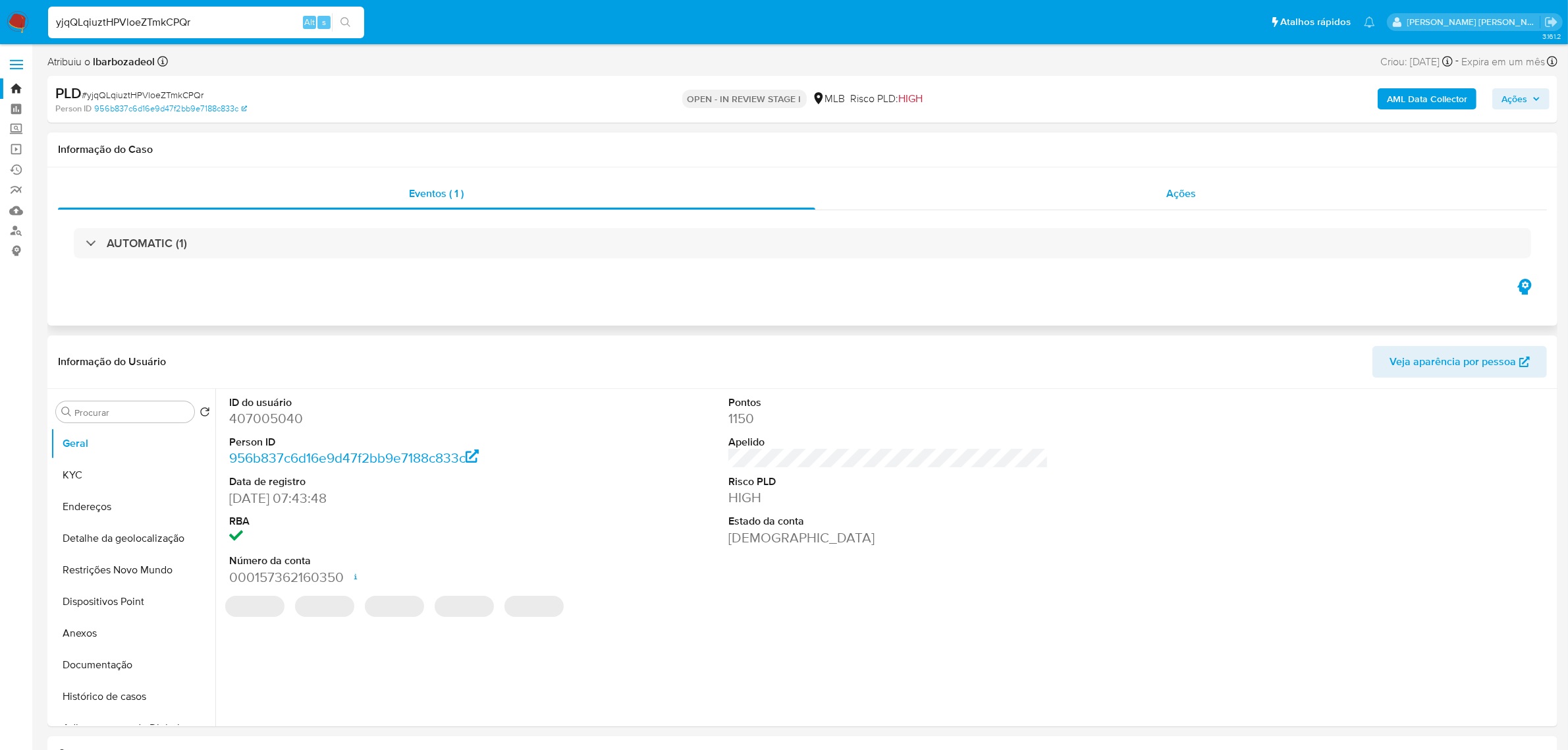
click at [1163, 183] on div "Ações" at bounding box center [1181, 194] width 732 height 32
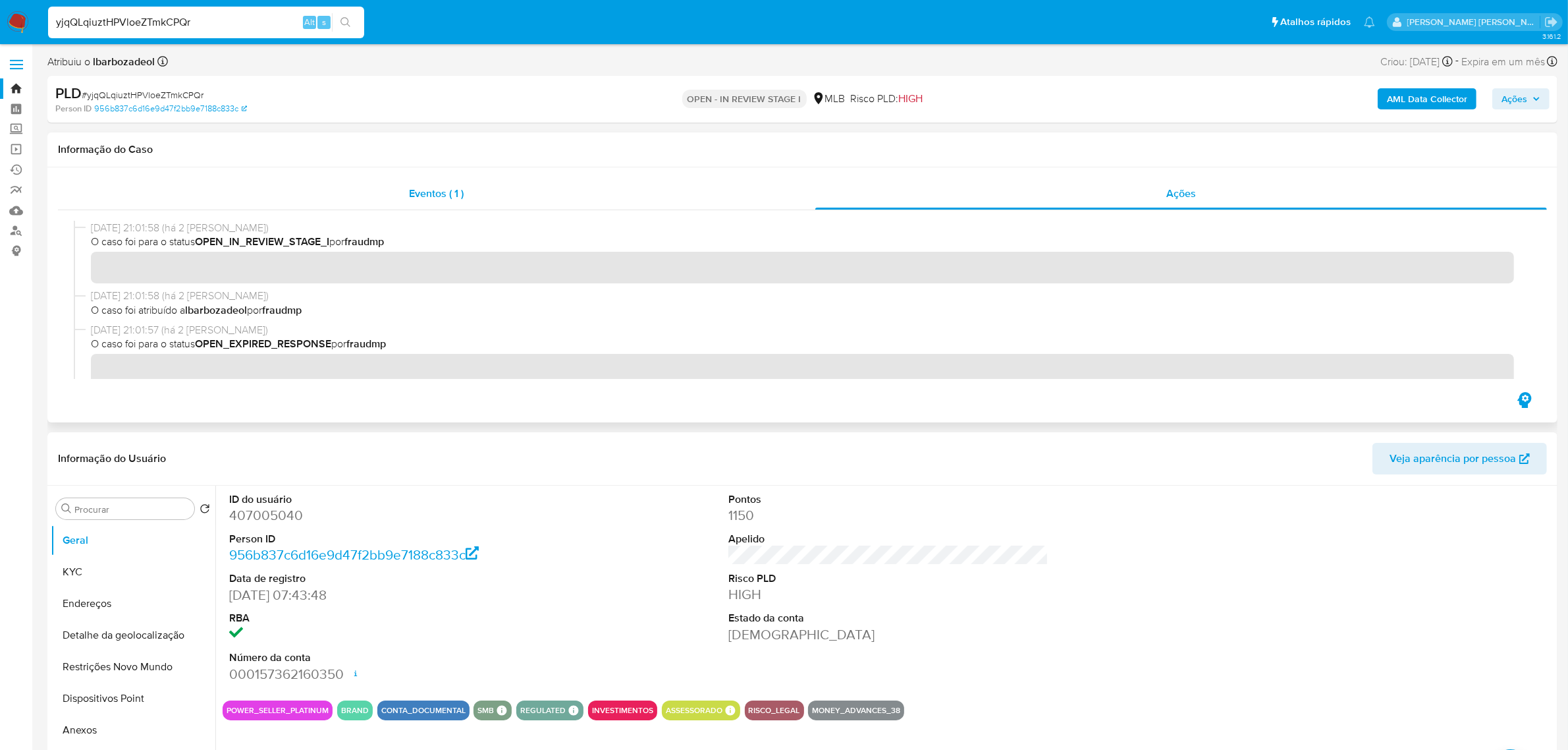
click at [426, 198] on span "Eventos ( 1 )" at bounding box center [436, 193] width 55 height 15
